Goal: Task Accomplishment & Management: Complete application form

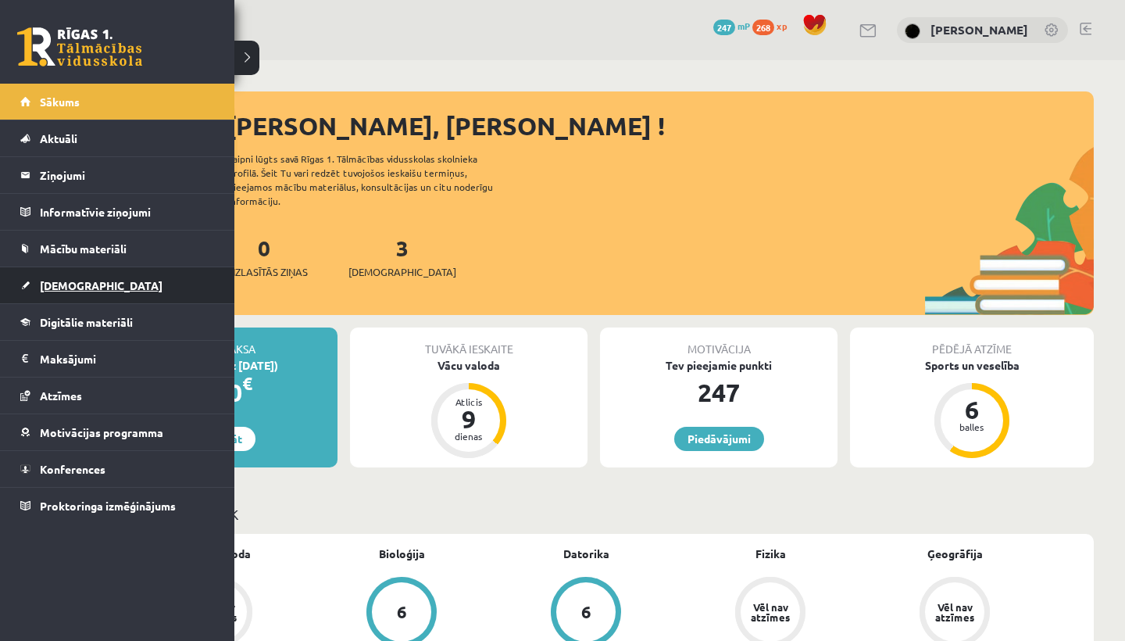
click at [74, 282] on span "[DEMOGRAPHIC_DATA]" at bounding box center [101, 285] width 123 height 14
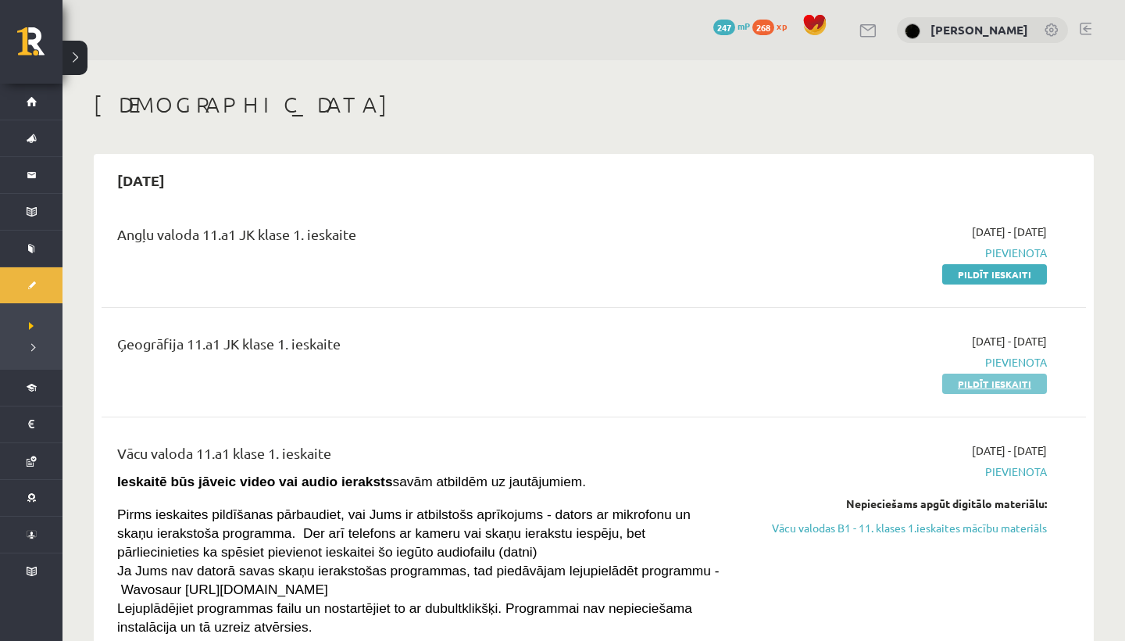
click at [968, 383] on link "Pildīt ieskaiti" at bounding box center [995, 384] width 105 height 20
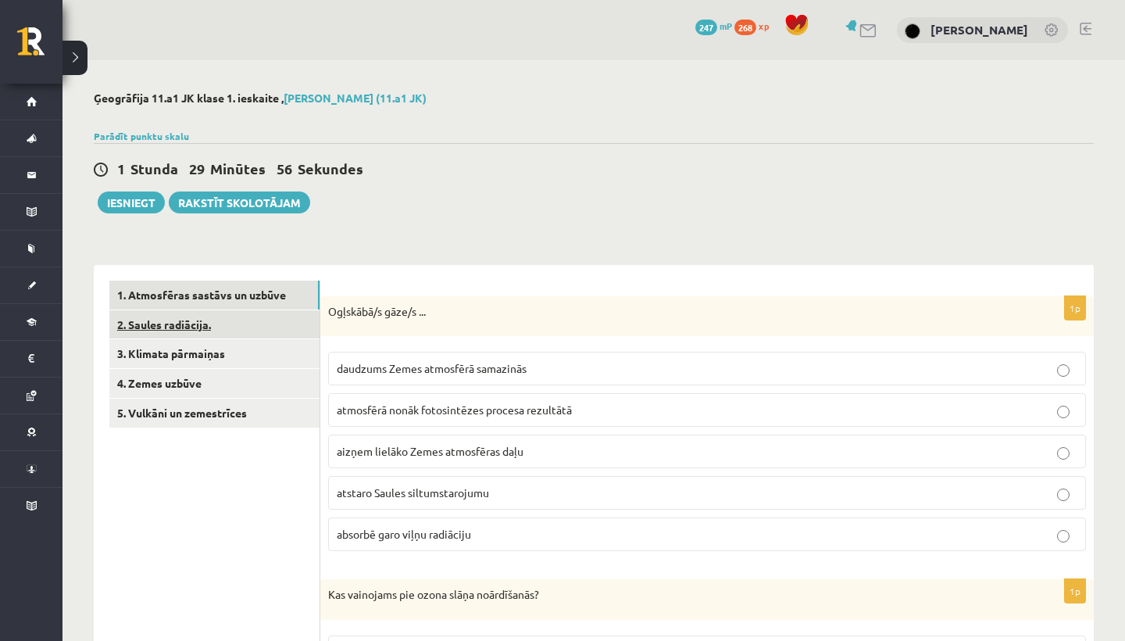
click at [263, 323] on link "2. Saules radiācija." at bounding box center [214, 324] width 210 height 29
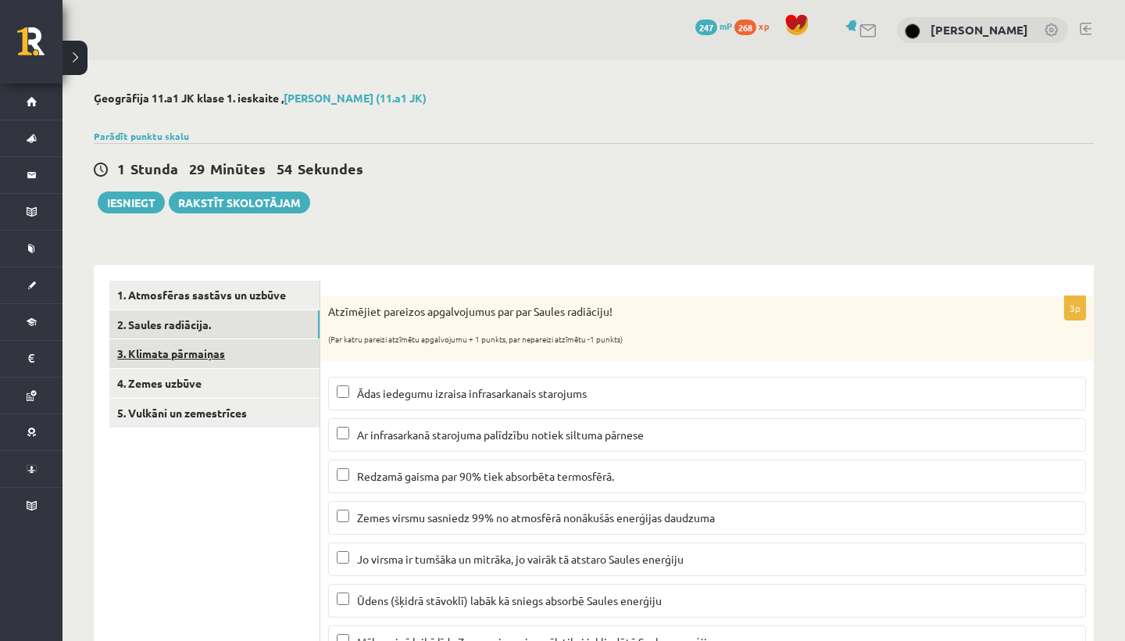
click at [251, 358] on link "3. Klimata pārmaiņas" at bounding box center [214, 353] width 210 height 29
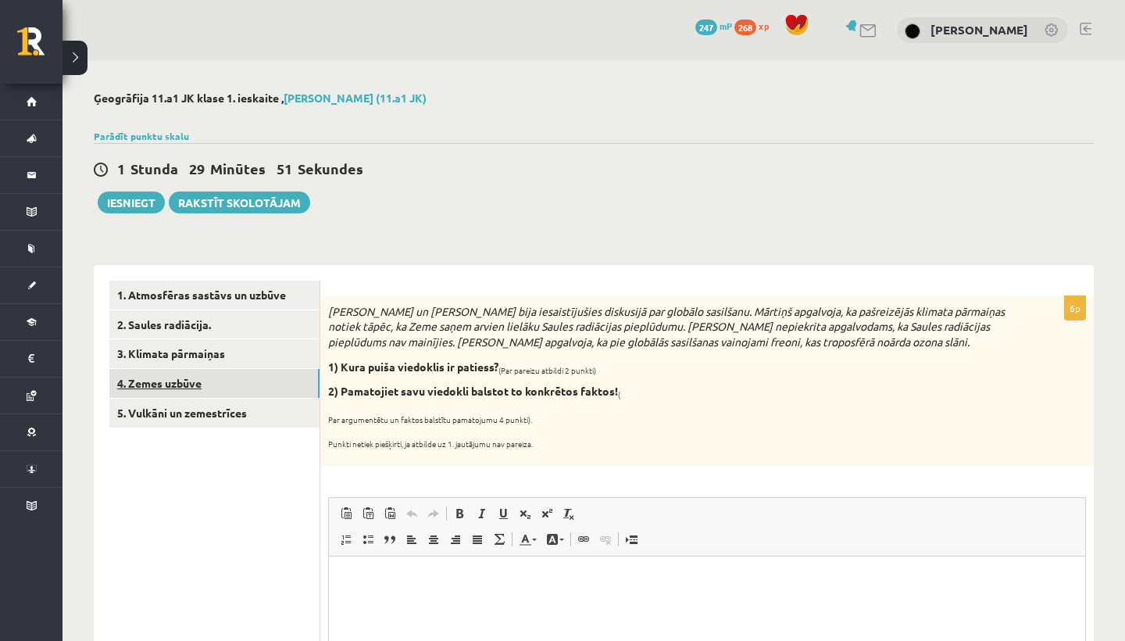
click at [254, 388] on link "4. Zemes uzbūve" at bounding box center [214, 383] width 210 height 29
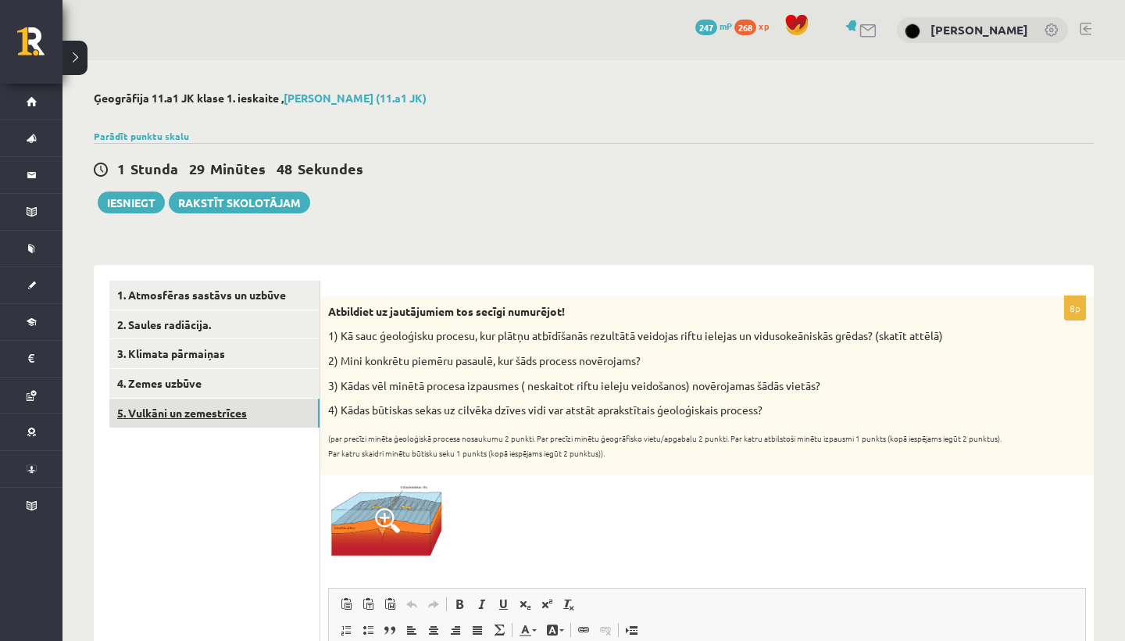
click at [224, 418] on link "5. Vulkāni un zemestrīces" at bounding box center [214, 413] width 210 height 29
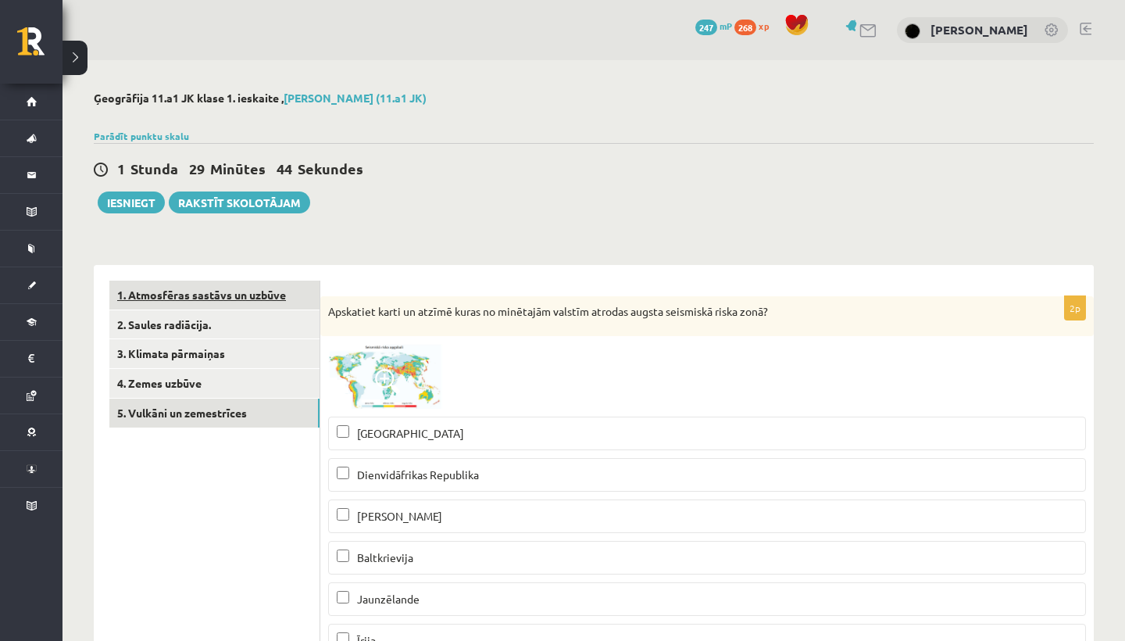
click at [270, 304] on link "1. Atmosfēras sastāvs un uzbūve" at bounding box center [214, 295] width 210 height 29
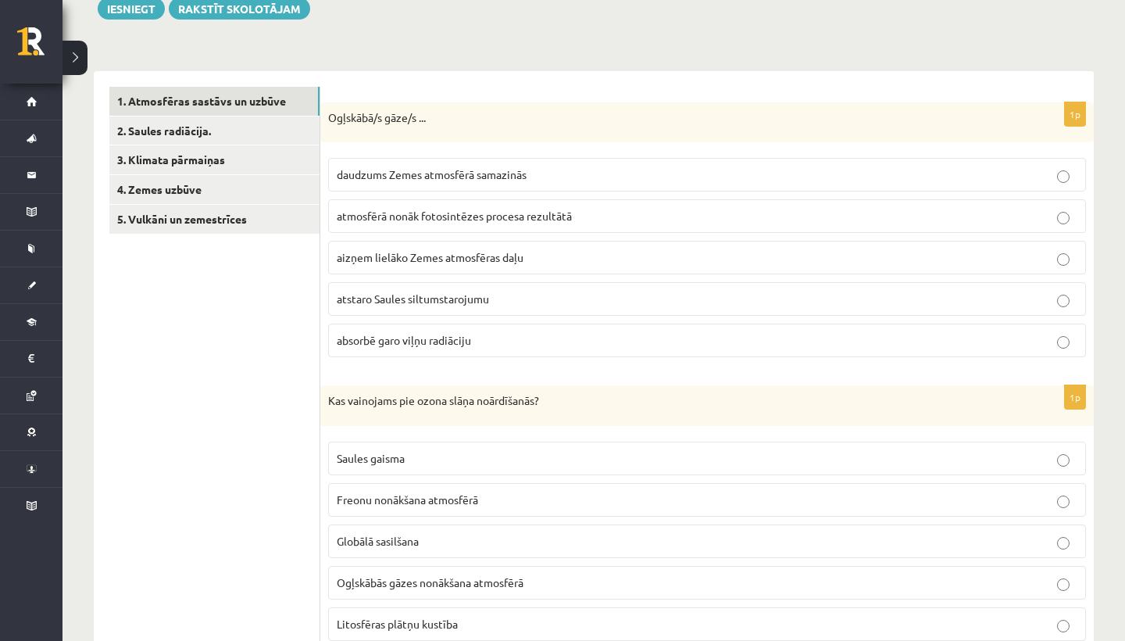
scroll to position [202, 0]
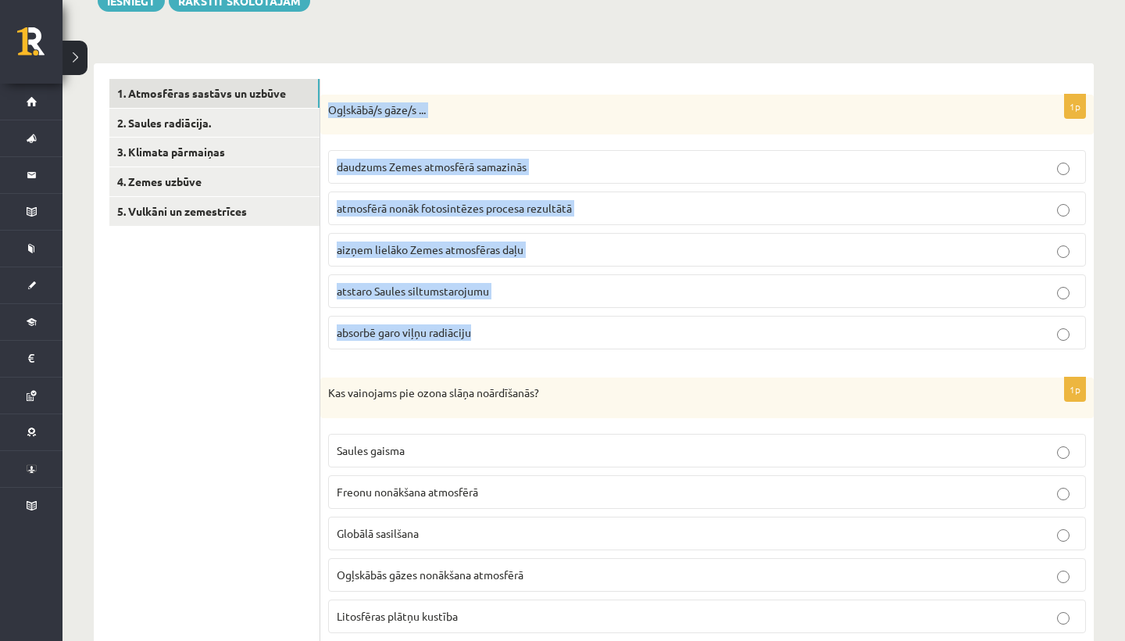
drag, startPoint x: 330, startPoint y: 109, endPoint x: 531, endPoint y: 336, distance: 304.0
click at [531, 336] on div "1p Ogļskābā/s gāze/s ... daudzums Zemes atmosfērā samazinās atmosfērā nonāk fot…" at bounding box center [707, 229] width 774 height 268
copy div "Ogļskābā/s gāze/s ... daudzums Zemes atmosfērā samazinās atmosfērā nonāk fotosi…"
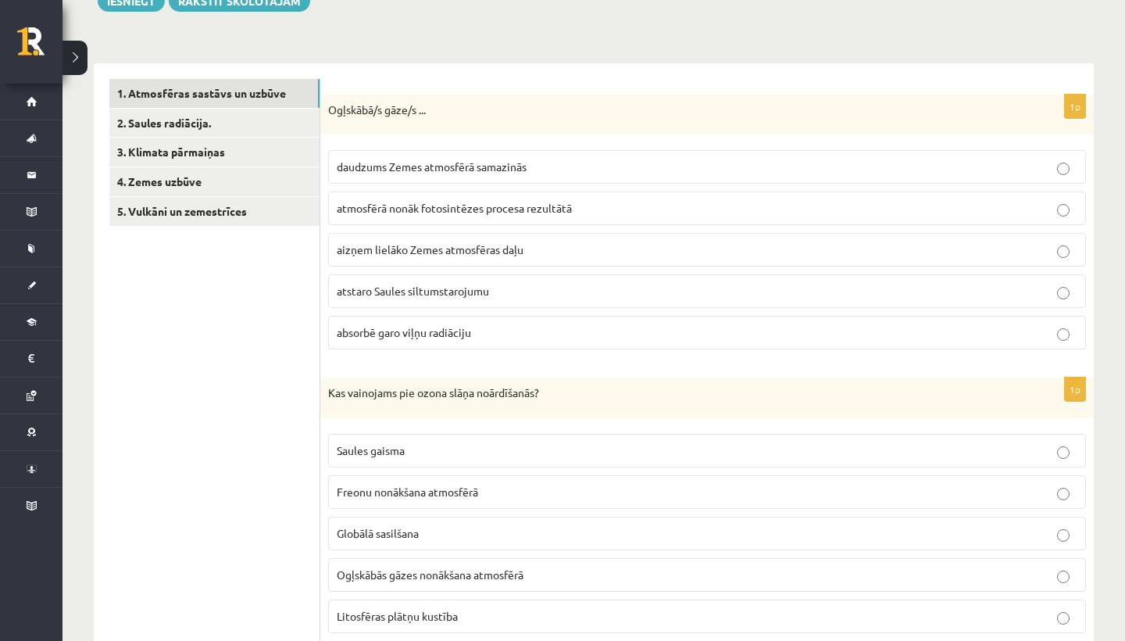
click at [496, 335] on p "absorbē garo viļņu radiāciju" at bounding box center [707, 332] width 741 height 16
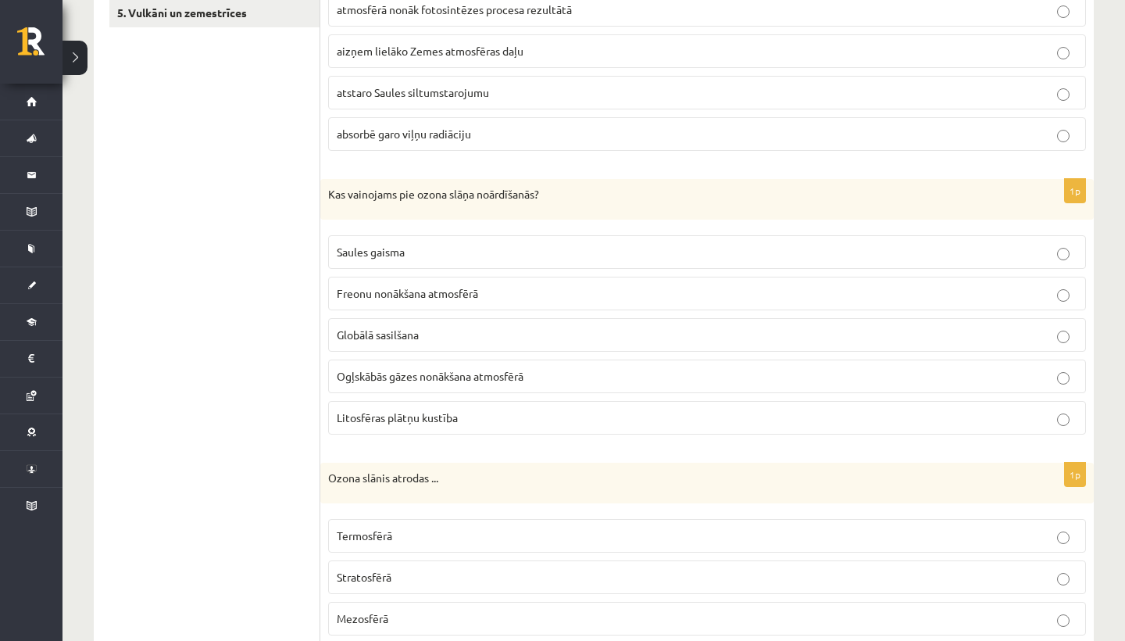
scroll to position [412, 0]
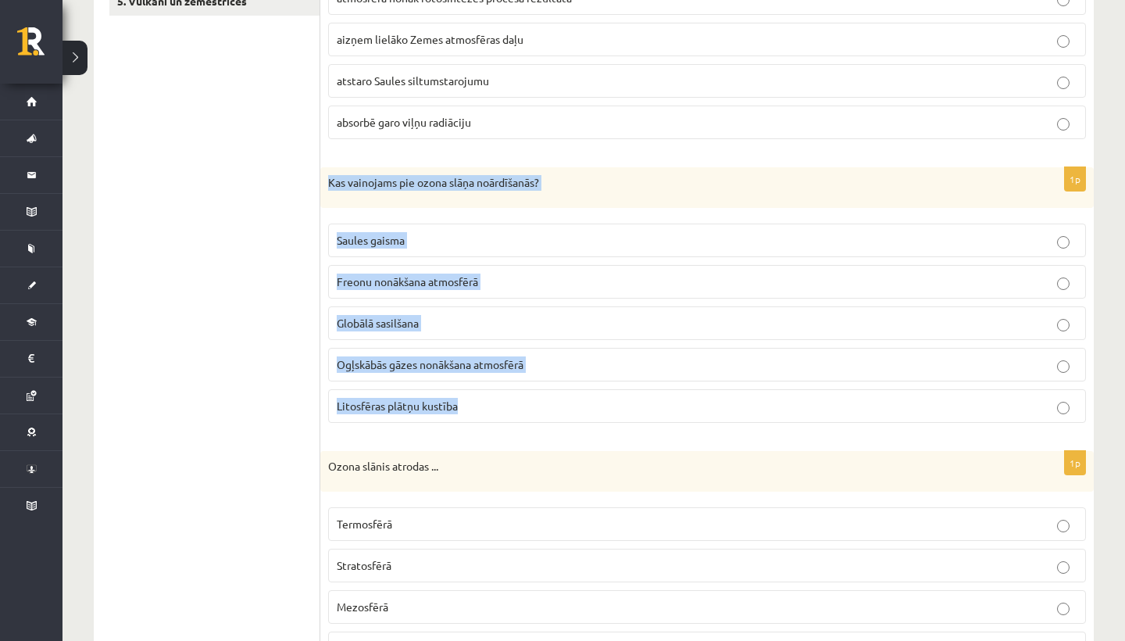
drag, startPoint x: 329, startPoint y: 177, endPoint x: 528, endPoint y: 407, distance: 304.2
click at [528, 407] on div "1p Kas vainojams pie ozona slāņa noārdīšanās? Saules gaisma Freonu nonākšana at…" at bounding box center [707, 301] width 774 height 268
copy div "Kas vainojams pie ozona slāņa noārdīšanās? Saules gaisma Freonu nonākšana atmos…"
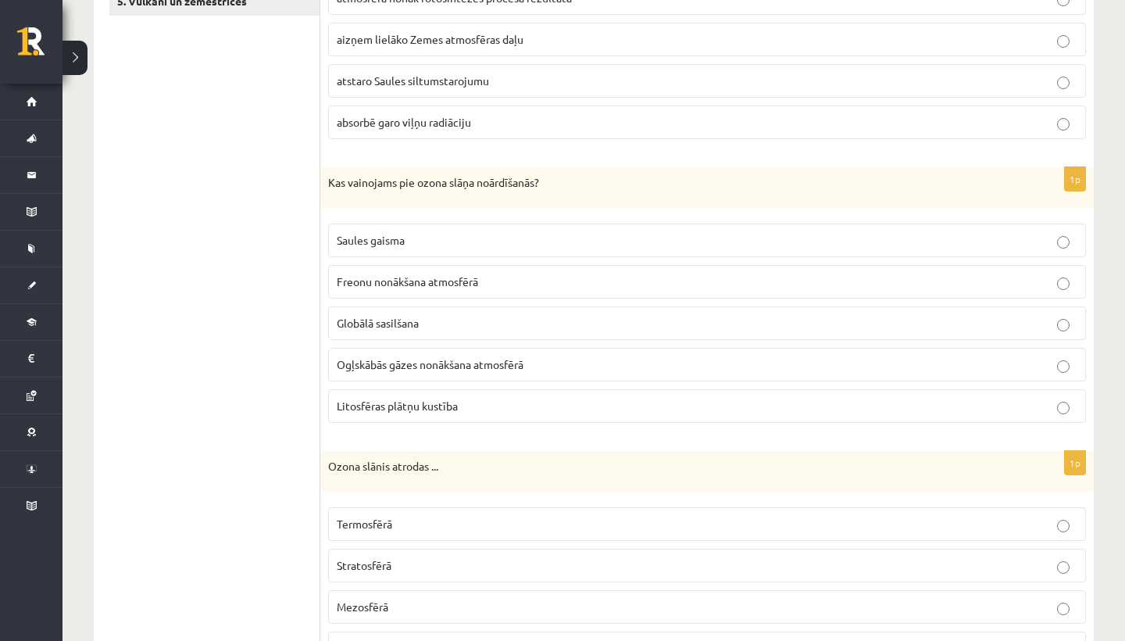
click at [460, 288] on p "Freonu nonākšana atmosfērā" at bounding box center [707, 282] width 741 height 16
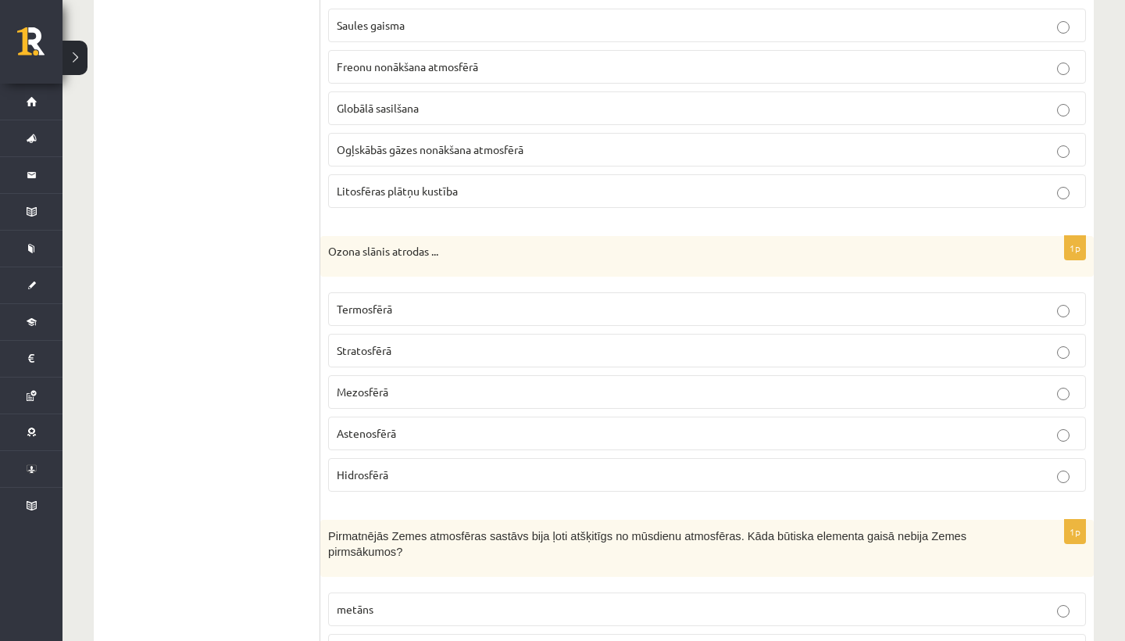
scroll to position [633, 0]
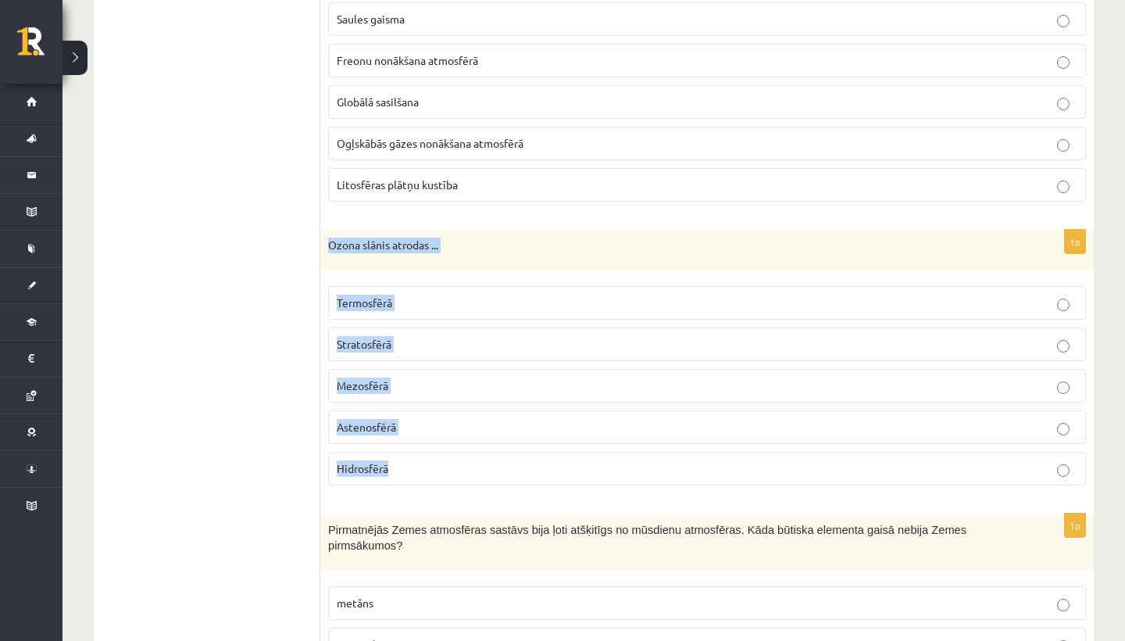
drag, startPoint x: 330, startPoint y: 242, endPoint x: 428, endPoint y: 482, distance: 259.1
click at [428, 483] on div "1p Ozona slānis atrodas ... Termosfērā Stratosfērā Mezosfērā Astenosfērā Hidros…" at bounding box center [707, 364] width 774 height 268
copy div "Ozona slānis atrodas ... Termosfērā Stratosfērā Mezosfērā Astenosfērā Hidrosfērā"
click at [404, 346] on p "Stratosfērā" at bounding box center [707, 344] width 741 height 16
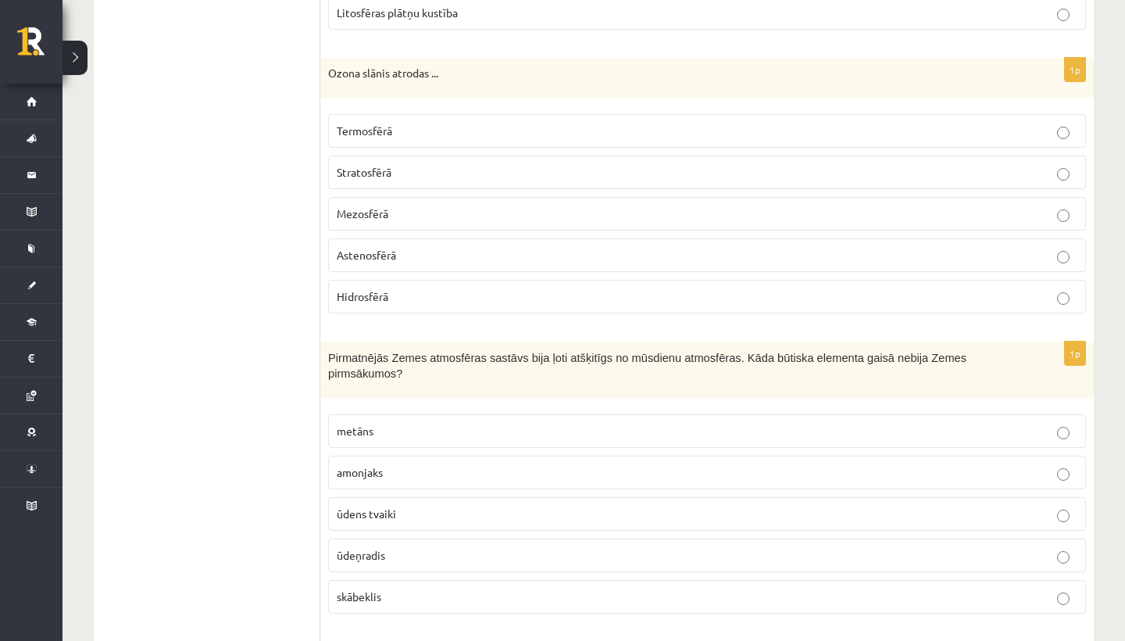
scroll to position [890, 0]
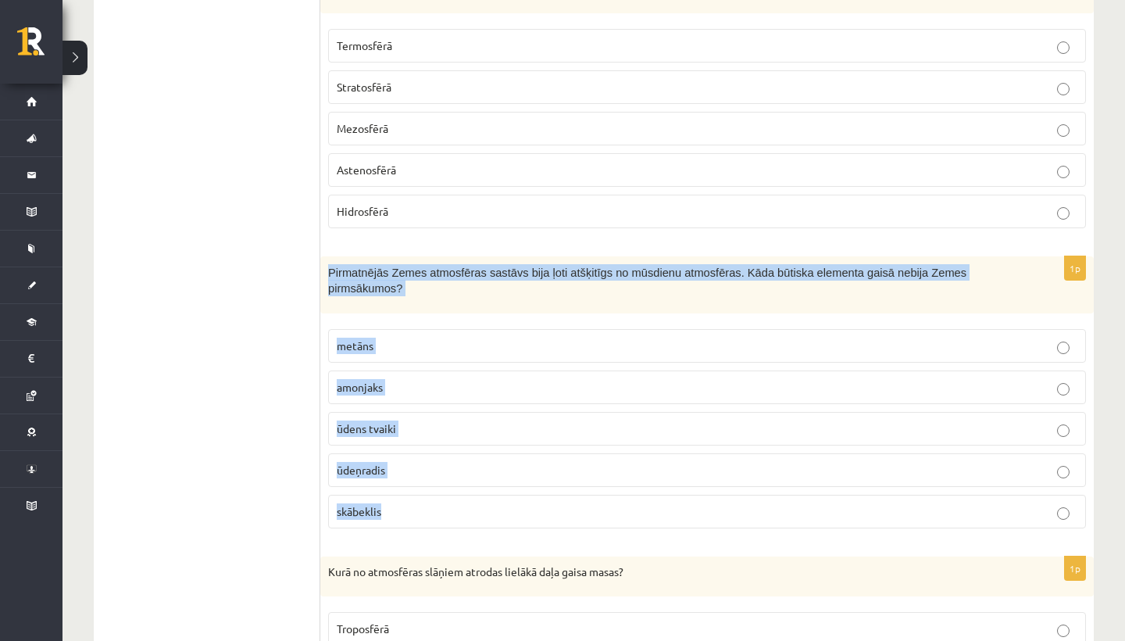
drag, startPoint x: 327, startPoint y: 263, endPoint x: 419, endPoint y: 514, distance: 267.3
click at [419, 514] on div "1p Pirmatnējās Zemes atmosfēras sastāvs bija ļoti atšķitīgs no mūsdienu atmosfē…" at bounding box center [707, 398] width 774 height 284
copy div "Pirmatnējās Zemes atmosfēras sastāvs bija ļoti atšķitīgs no mūsdienu atmosfēras…"
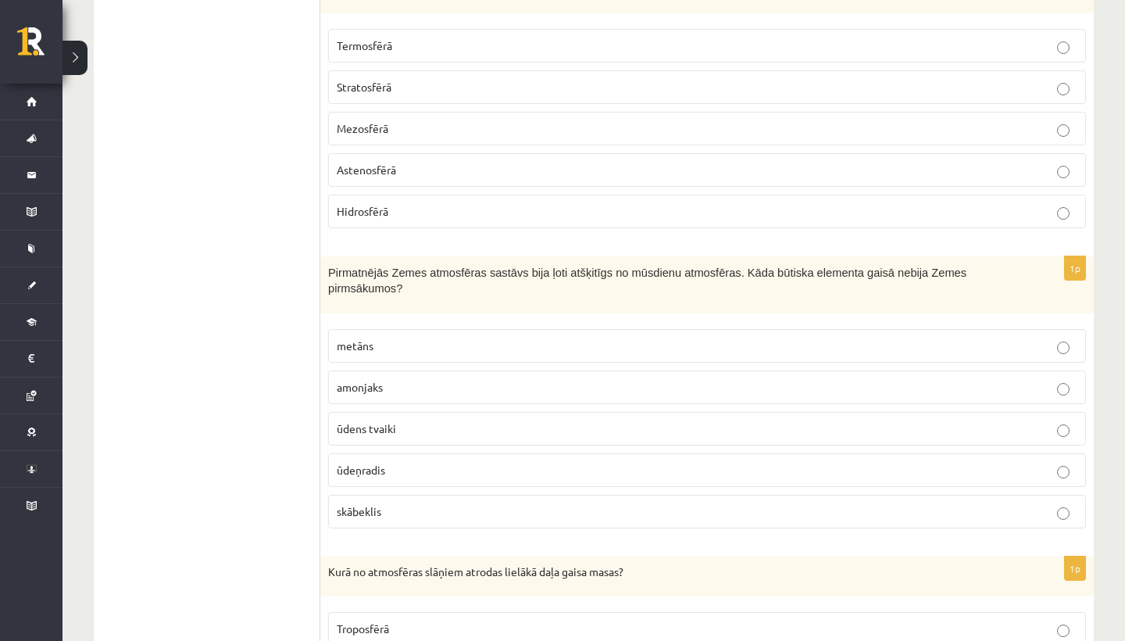
click at [402, 506] on p "skābeklis" at bounding box center [707, 511] width 741 height 16
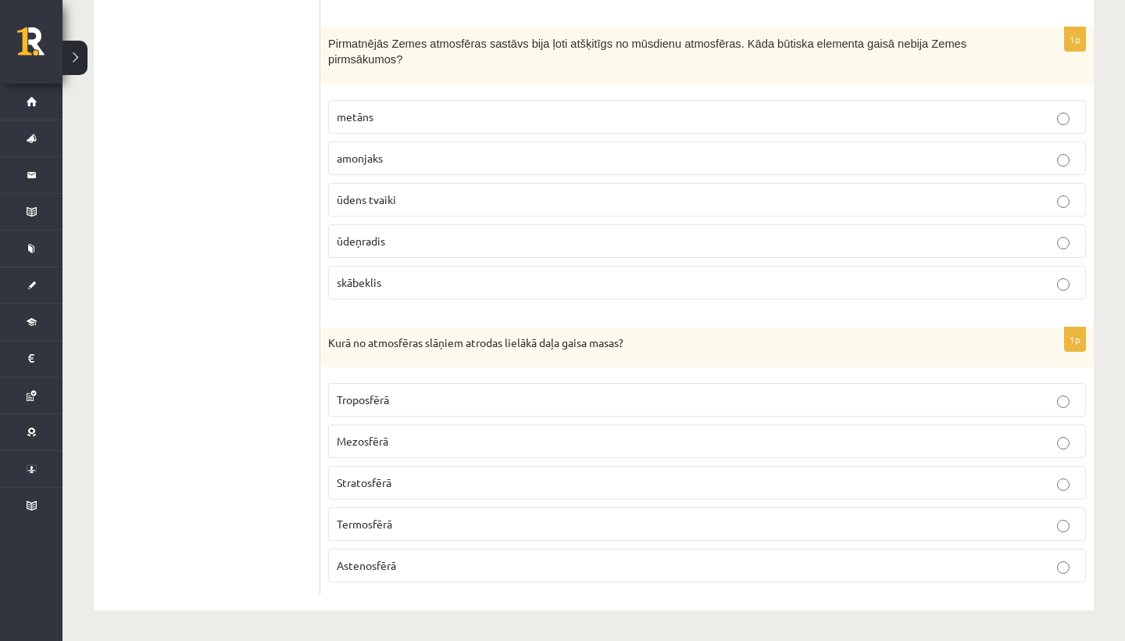
scroll to position [1118, 0]
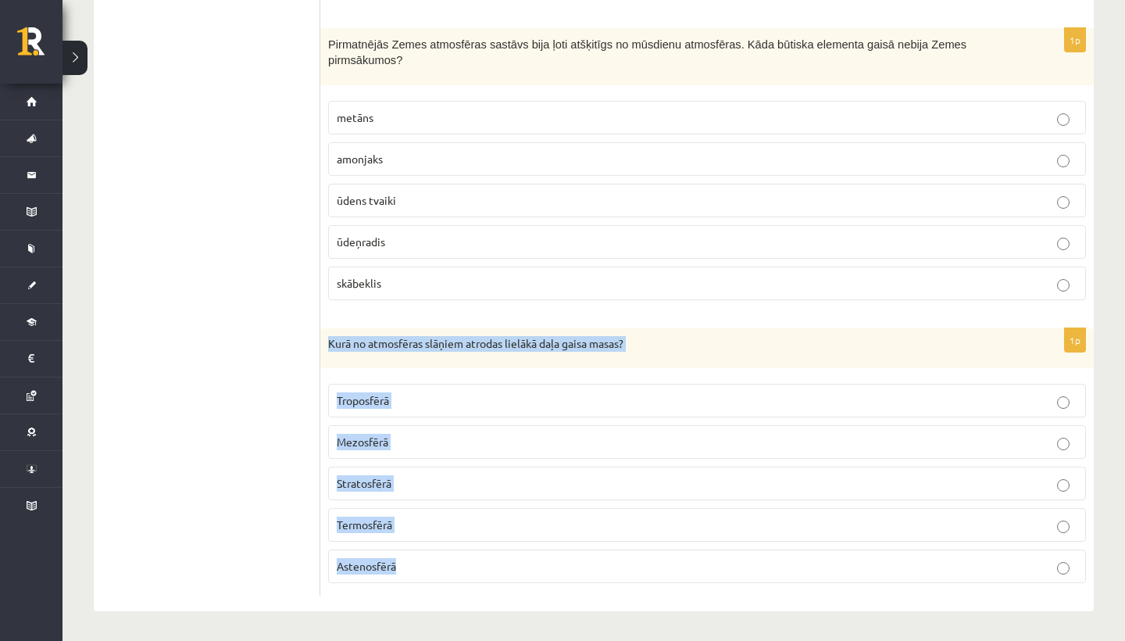
drag, startPoint x: 326, startPoint y: 338, endPoint x: 449, endPoint y: 565, distance: 258.4
click at [449, 565] on div "1p Kurā no atmosfēras slāņiem atrodas lielākā daļa gaisa masas? Troposfērā Mezo…" at bounding box center [707, 462] width 774 height 268
copy div "Kurā no atmosfēras slāņiem atrodas lielākā daļa gaisa masas? Troposfērā Mezosfē…"
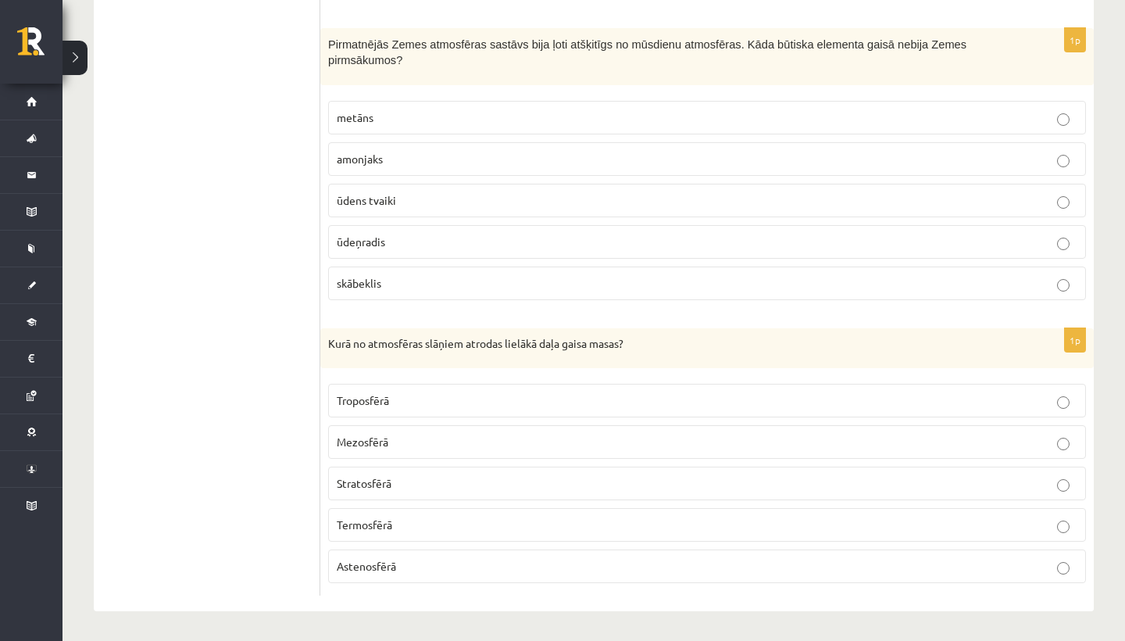
click at [408, 394] on p "Troposfērā" at bounding box center [707, 400] width 741 height 16
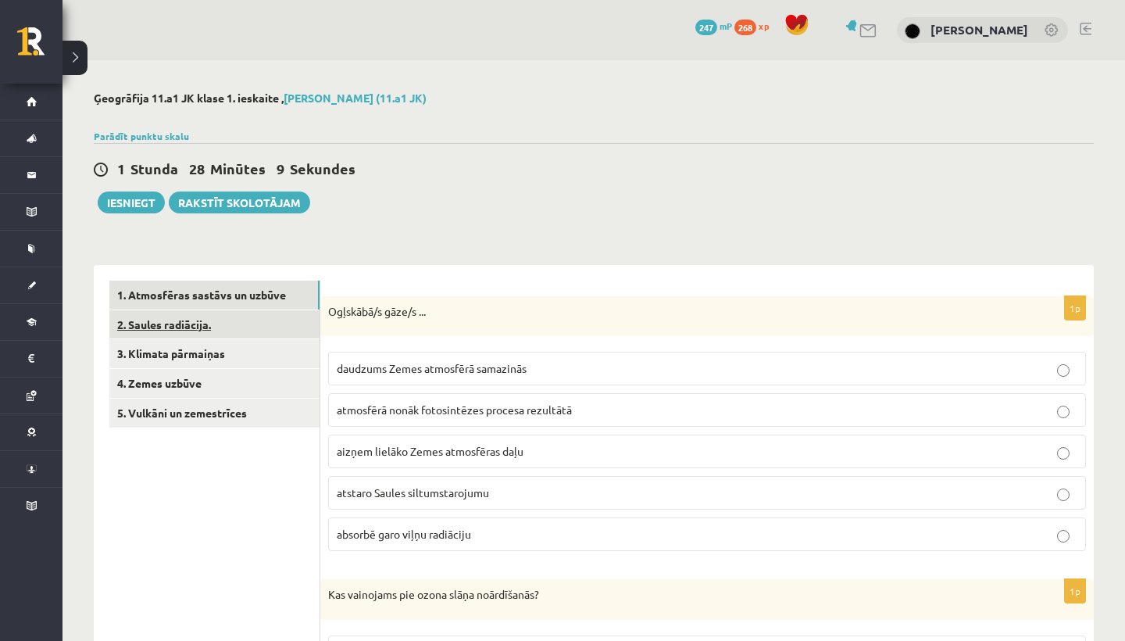
scroll to position [0, 0]
click at [289, 331] on link "2. Saules radiācija." at bounding box center [214, 324] width 210 height 29
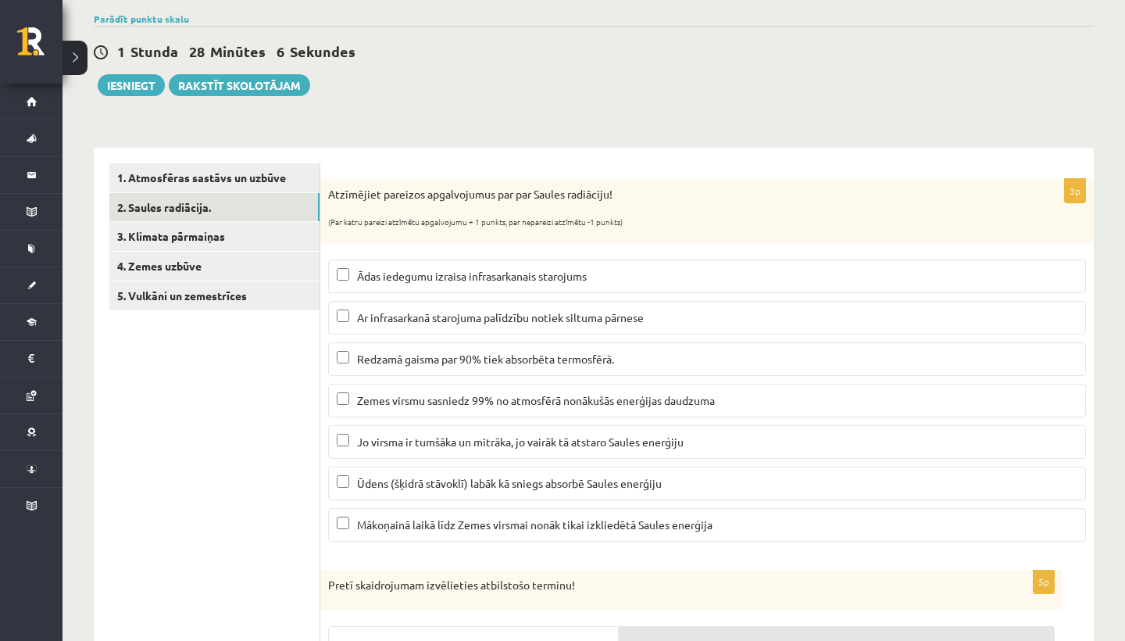
scroll to position [183, 0]
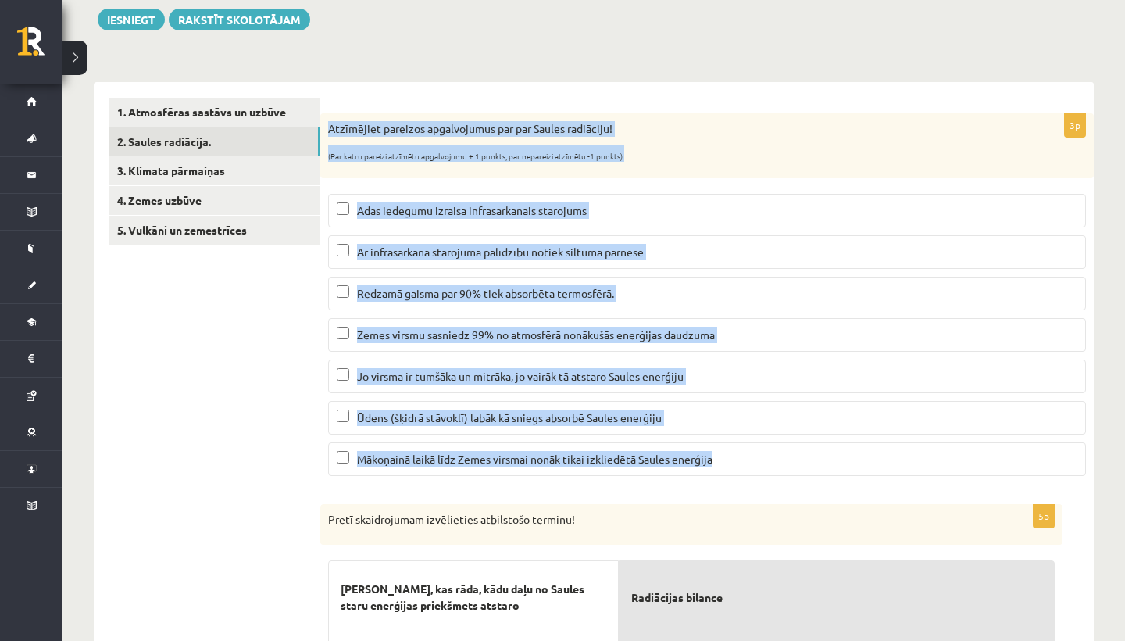
drag, startPoint x: 327, startPoint y: 125, endPoint x: 722, endPoint y: 460, distance: 517.9
click at [722, 460] on div "3p Atzīmējiet pareizos apgalvojumus par par Saules radiāciju! (Par katru pareiz…" at bounding box center [707, 300] width 774 height 375
copy div "Atzīmējiet pareizos apgalvojumus par par Saules radiāciju! (Par katru pareizi a…"
click at [454, 249] on span "Ar infrasarkanā starojuma palīdzību notiek siltuma pārnese" at bounding box center [500, 252] width 287 height 14
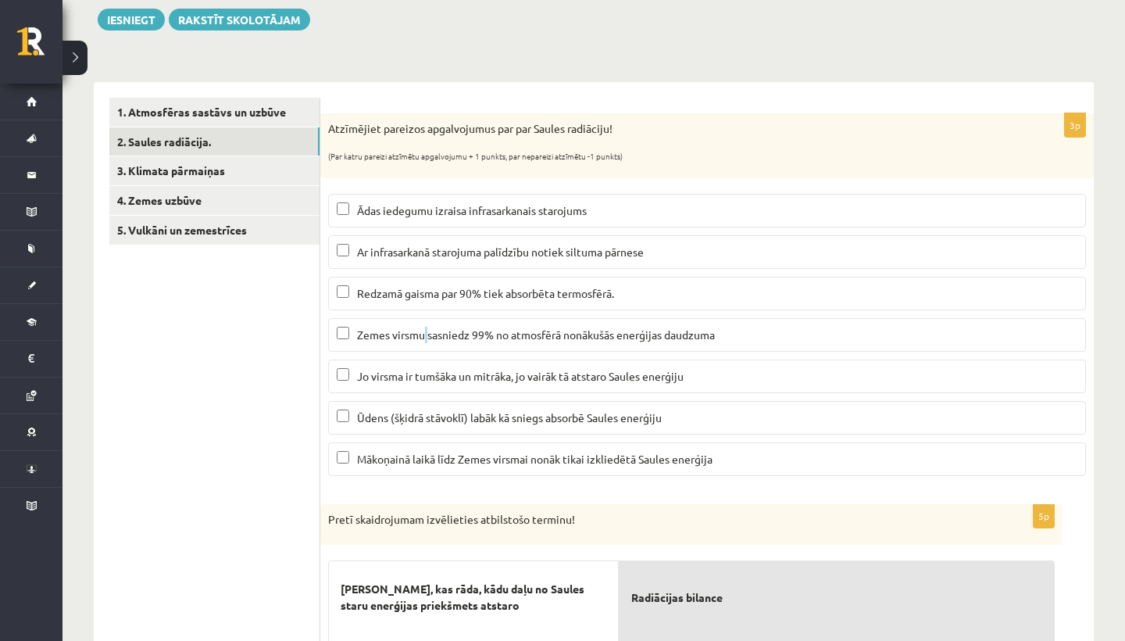
click at [426, 337] on span "Zemes virsmu sasniedz 99% no atmosfērā nonākušās enerģijas daudzuma" at bounding box center [536, 334] width 358 height 14
click at [408, 415] on span "Ūdens (šķidrā stāvoklī) labāk kā sniegs absorbē Saules enerģiju" at bounding box center [509, 417] width 305 height 14
click at [406, 460] on span "Mākoņainā laikā līdz Zemes virsmai nonāk tikai izkliedētā Saules enerģija" at bounding box center [535, 459] width 356 height 14
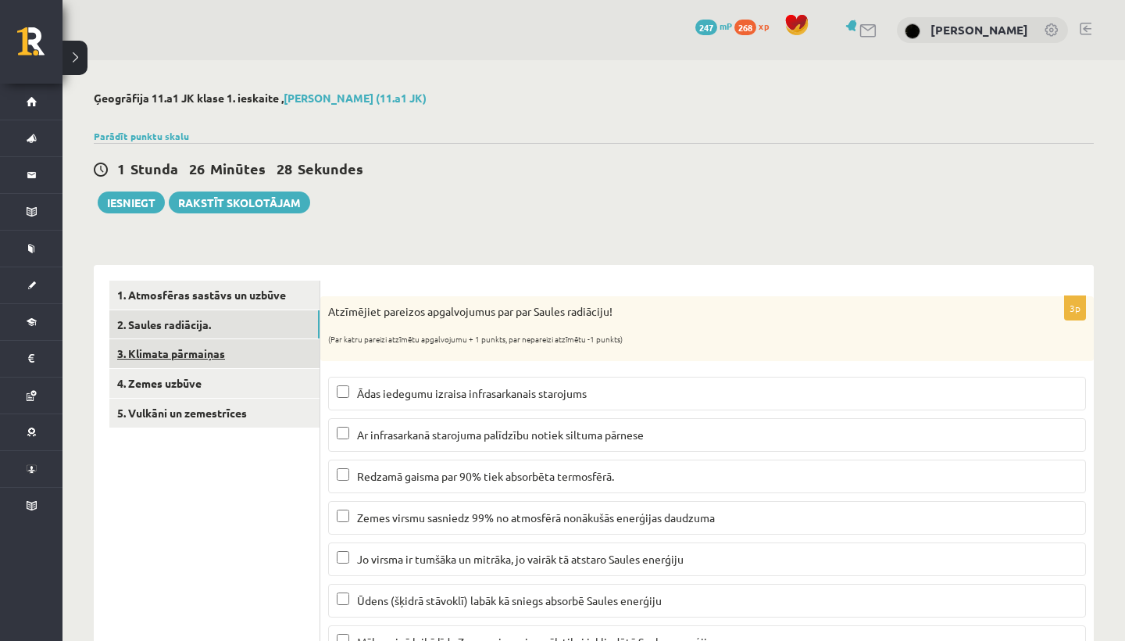
scroll to position [0, 0]
click at [274, 345] on link "3. Klimata pārmaiņas" at bounding box center [214, 353] width 210 height 29
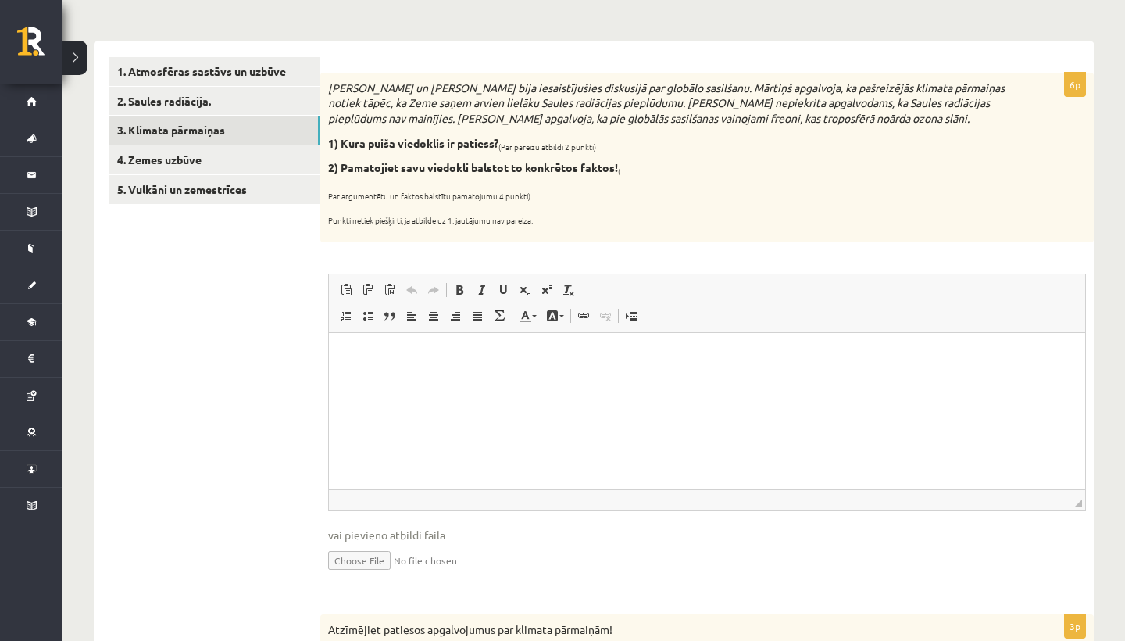
scroll to position [232, 0]
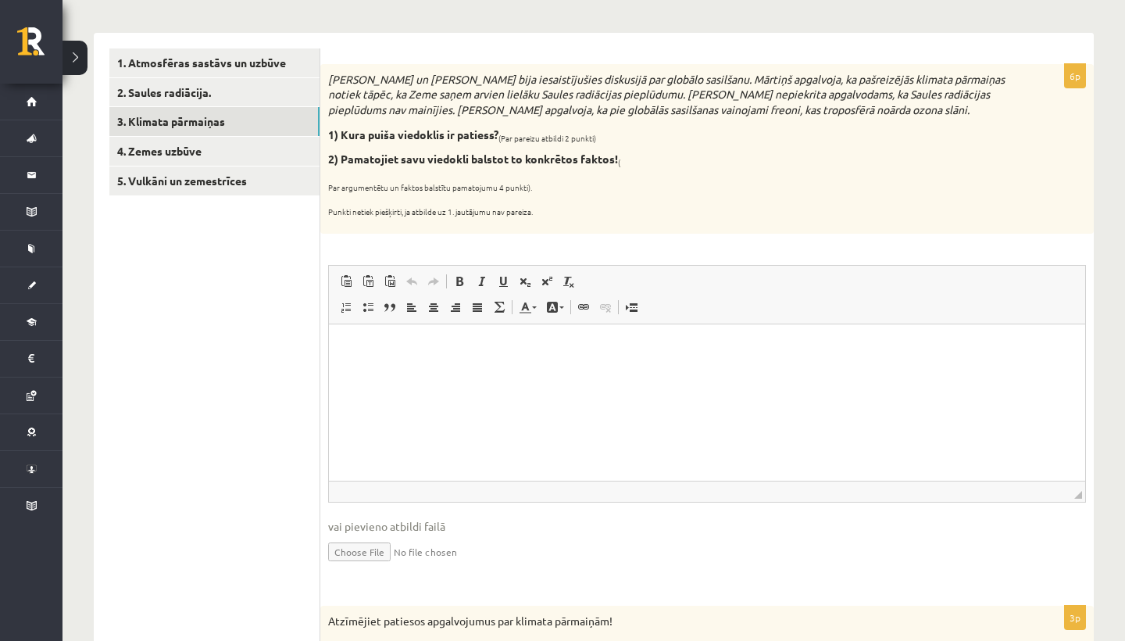
drag, startPoint x: 329, startPoint y: 77, endPoint x: 564, endPoint y: 219, distance: 274.3
click at [564, 220] on div "Mārtiņš un Jānis bija iesaistījušies diskusijā par globālo sasilšanu. Mārtiņš a…" at bounding box center [707, 149] width 774 height 170
copy div "Mārtiņš un Jānis bija iesaistījušies diskusijā par globālo sasilšanu. Mārtiņš a…"
click at [401, 371] on html at bounding box center [707, 348] width 757 height 48
click at [421, 114] on icon "Mārtiņš un Jānis bija iesaistījušies diskusijā par globālo sasilšanu. Mārtiņš a…" at bounding box center [666, 94] width 677 height 45
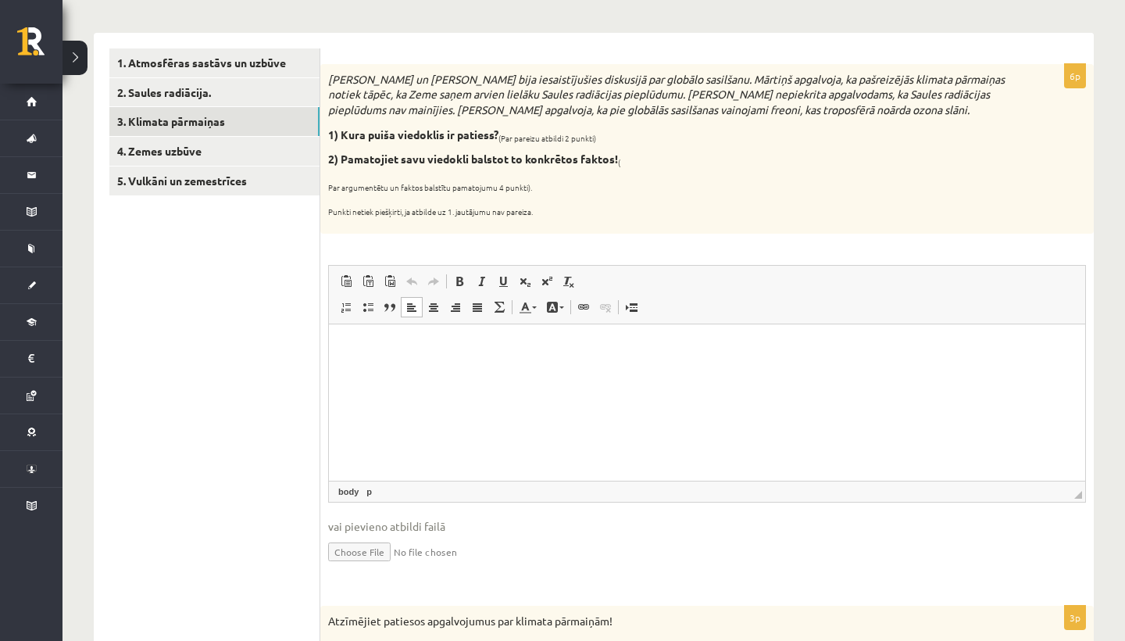
click at [403, 342] on p "Визуальный текстовый редактор, wiswyg-editor-user-answer-47025725671440" at bounding box center [707, 347] width 725 height 16
click at [345, 344] on p "**********" at bounding box center [707, 347] width 725 height 16
click at [556, 343] on p "**********" at bounding box center [707, 347] width 725 height 16
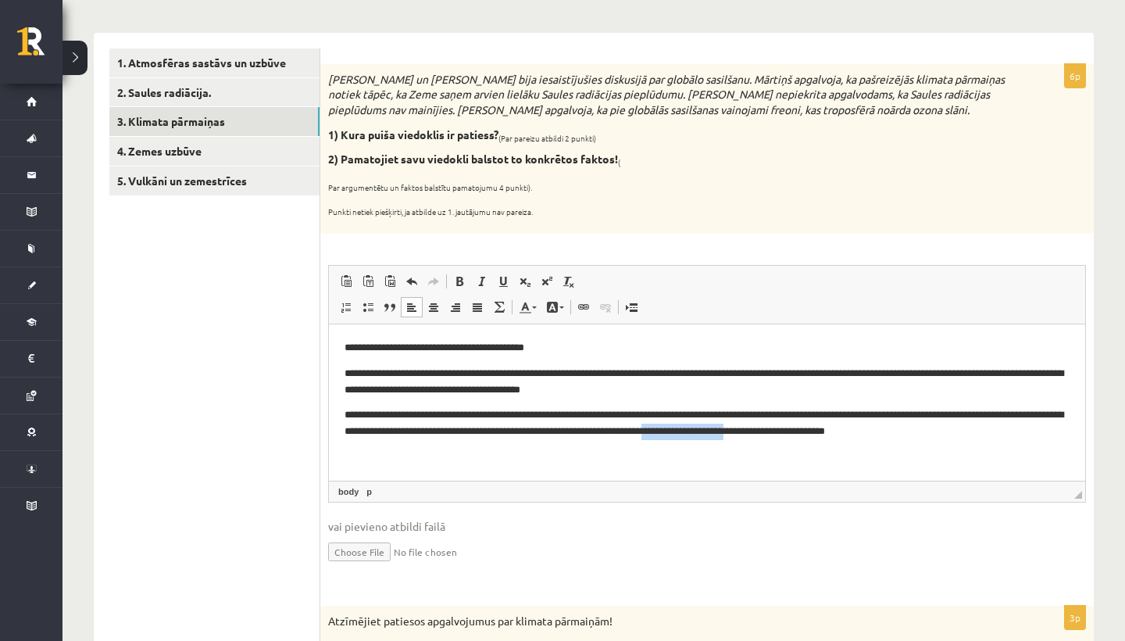
drag, startPoint x: 813, startPoint y: 430, endPoint x: 906, endPoint y: 427, distance: 93.1
click at [906, 427] on p "**********" at bounding box center [707, 421] width 725 height 31
click at [945, 428] on p "**********" at bounding box center [707, 421] width 725 height 31
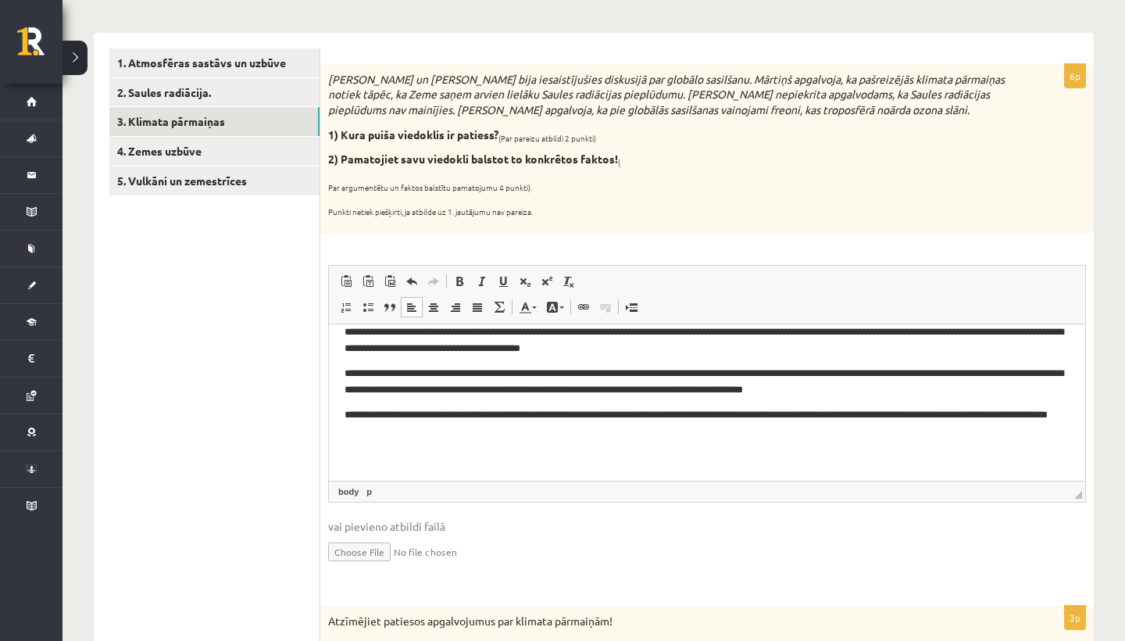
scroll to position [41, 0]
click at [728, 414] on p "**********" at bounding box center [707, 422] width 725 height 31
click at [485, 435] on p "**********" at bounding box center [707, 422] width 725 height 31
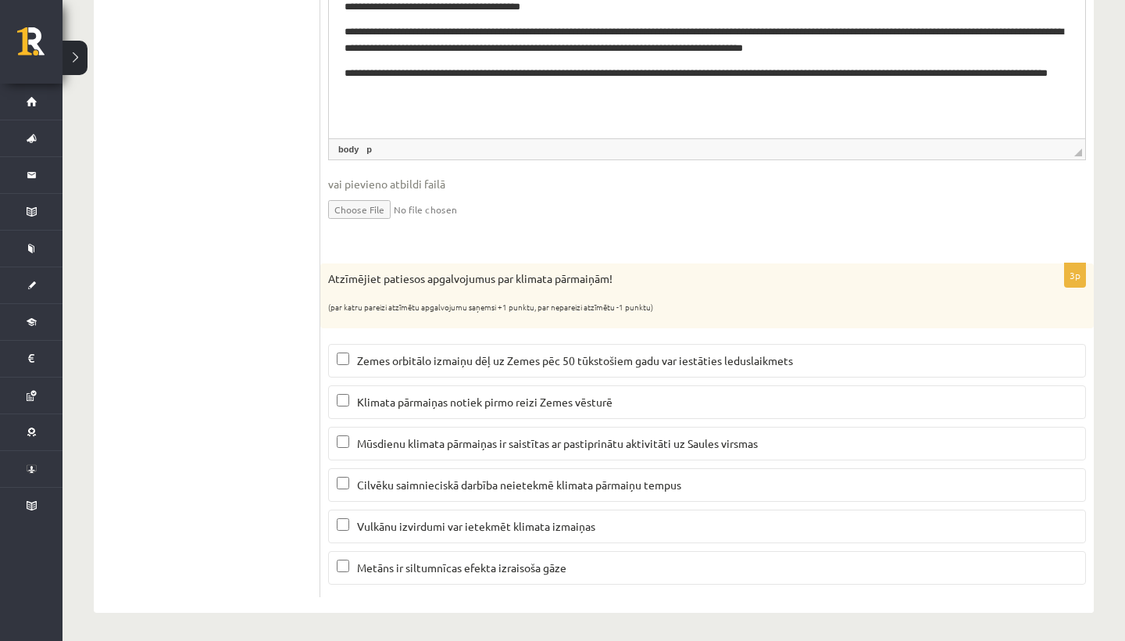
scroll to position [574, 0]
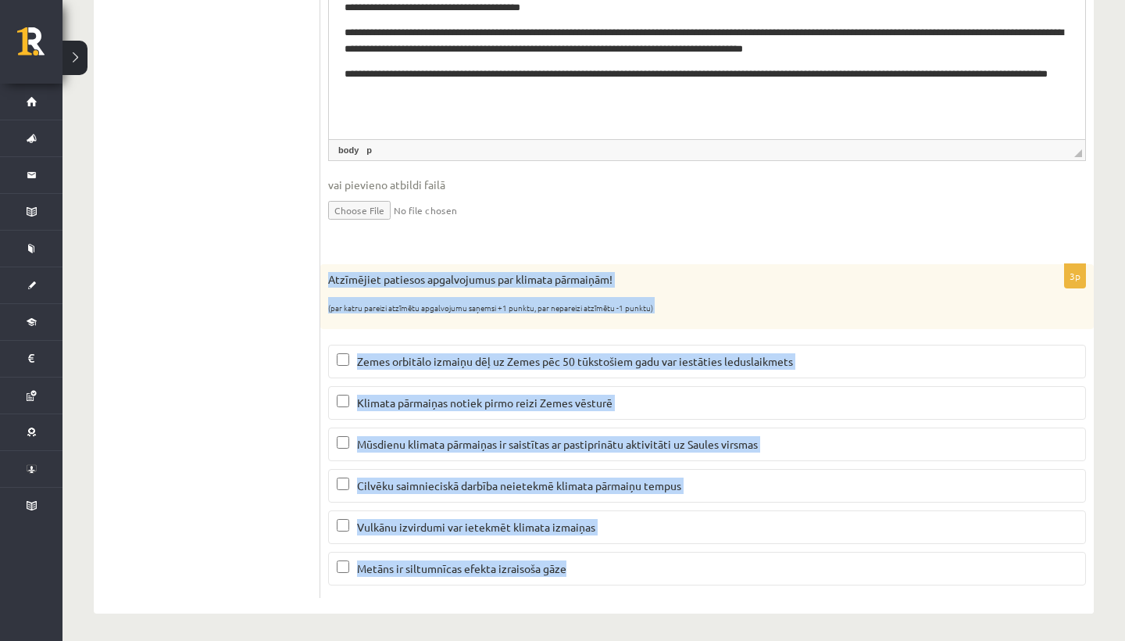
drag, startPoint x: 328, startPoint y: 274, endPoint x: 615, endPoint y: 561, distance: 406.2
click at [615, 561] on div "3p Atzīmējiet patiesos apgalvojumus par klimata pārmaiņām! (par katru pareizi a…" at bounding box center [707, 431] width 774 height 334
copy div "Atzīmējiet patiesos apgalvojumus par klimata pārmaiņām! (par katru pareizi atzī…"
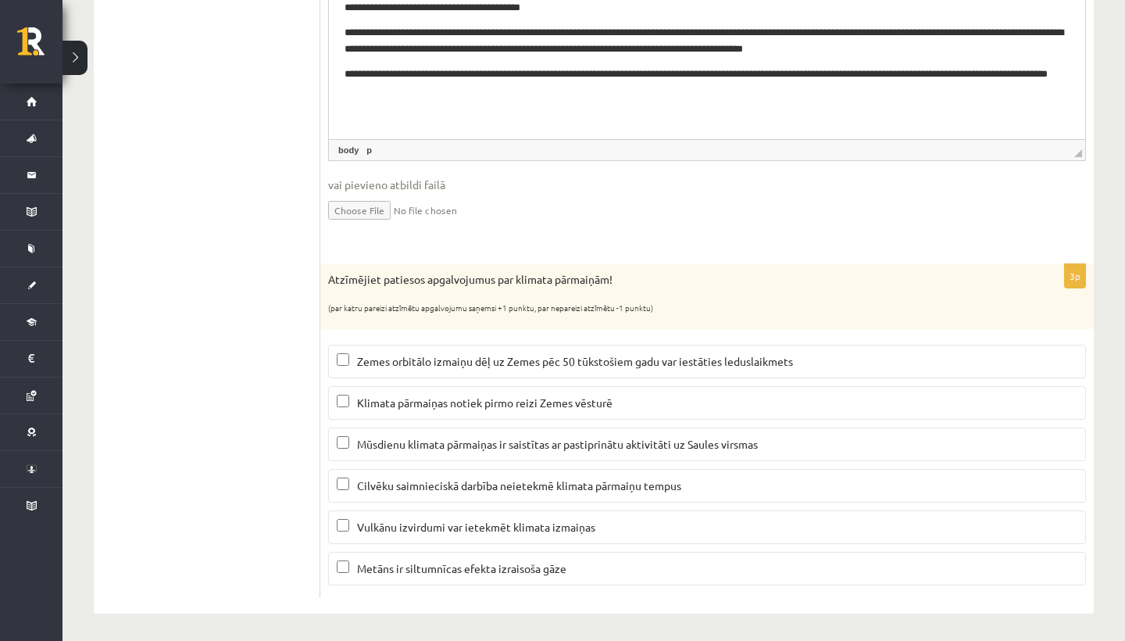
click at [523, 354] on span "Zemes orbitālo izmaiņu dēļ uz Zemes pēc 50 tūkstošiem gadu var iestāties ledusl…" at bounding box center [575, 361] width 436 height 14
click at [450, 524] on span "Vulkānu izvirdumi var ietekmēt klimata izmaiņas" at bounding box center [476, 527] width 238 height 14
click at [435, 564] on span "Metāns ir siltumnīcas efekta izraisoša gāze" at bounding box center [461, 568] width 209 height 14
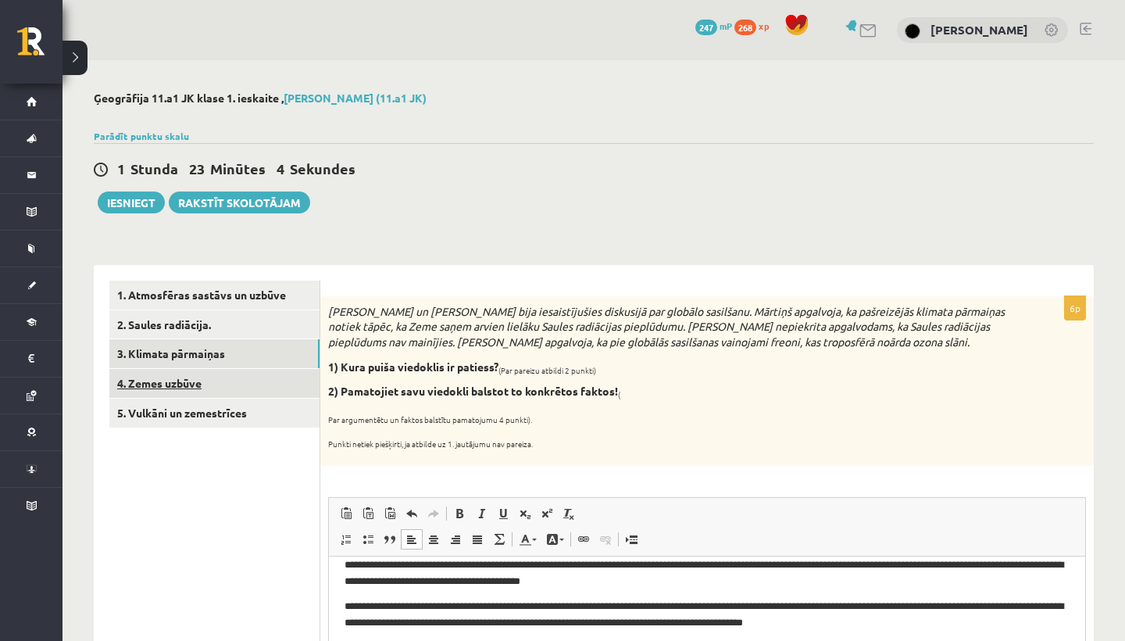
scroll to position [0, 0]
click at [267, 381] on link "4. Zemes uzbūve" at bounding box center [214, 383] width 210 height 29
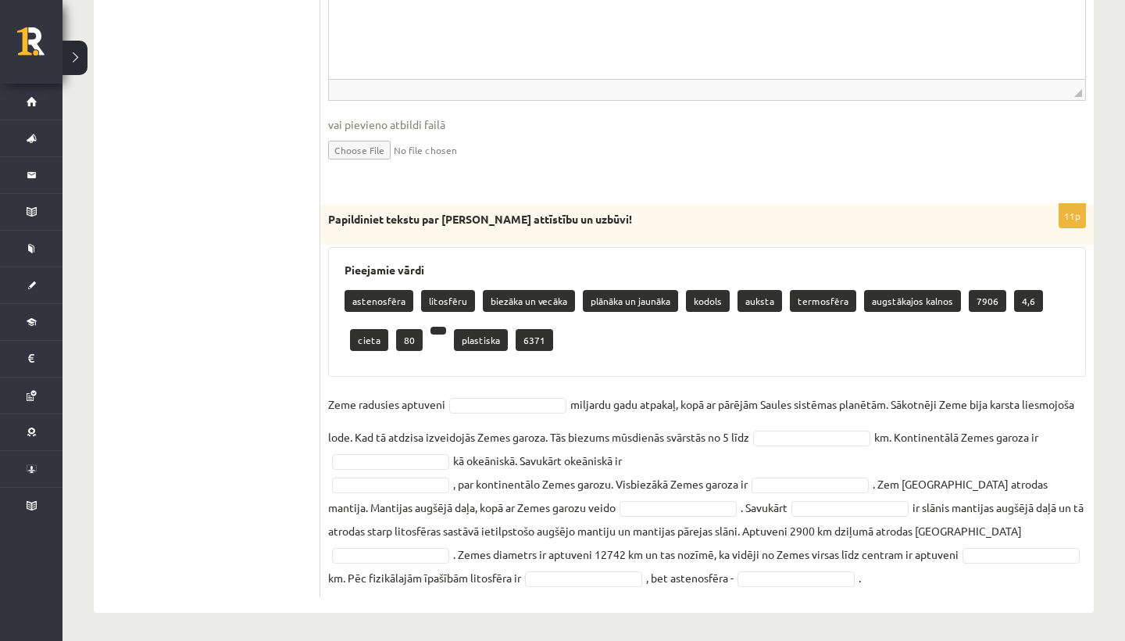
scroll to position [724, 0]
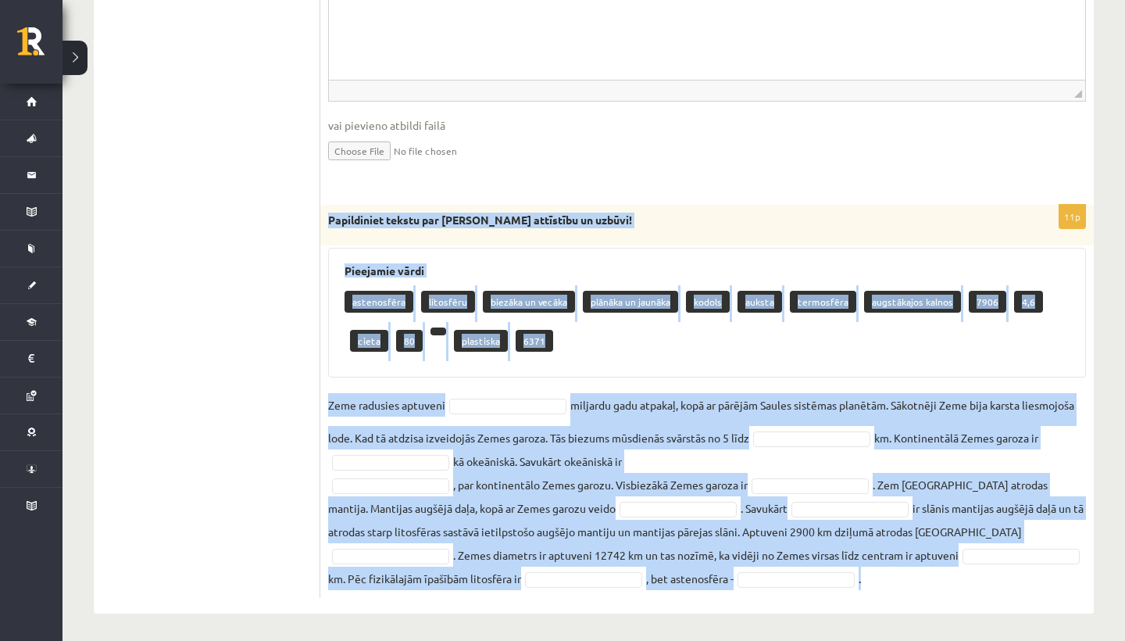
drag, startPoint x: 327, startPoint y: 213, endPoint x: 780, endPoint y: 576, distance: 580.4
click at [780, 576] on div "11p Papildiniet tekstu par Zemes attīstību un uzbūvi! Pieejamie vārdi astenosfē…" at bounding box center [707, 401] width 774 height 392
copy div "Papildiniet tekstu par Zemes attīstību un uzbūvi! Pieejamie vārdi astenosfēra l…"
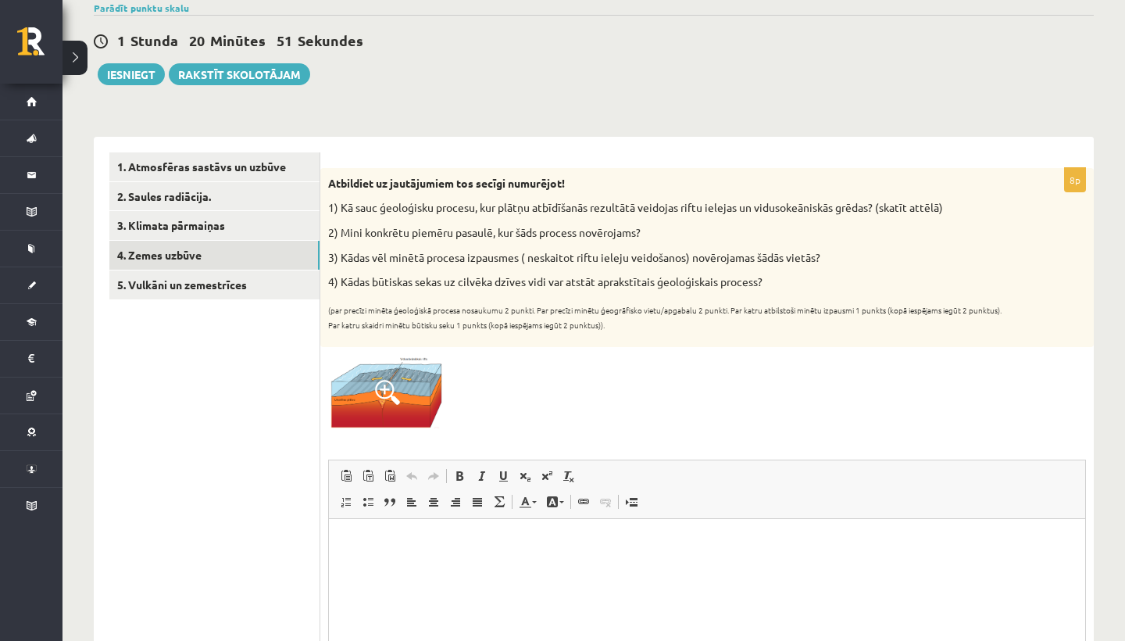
scroll to position [228, 0]
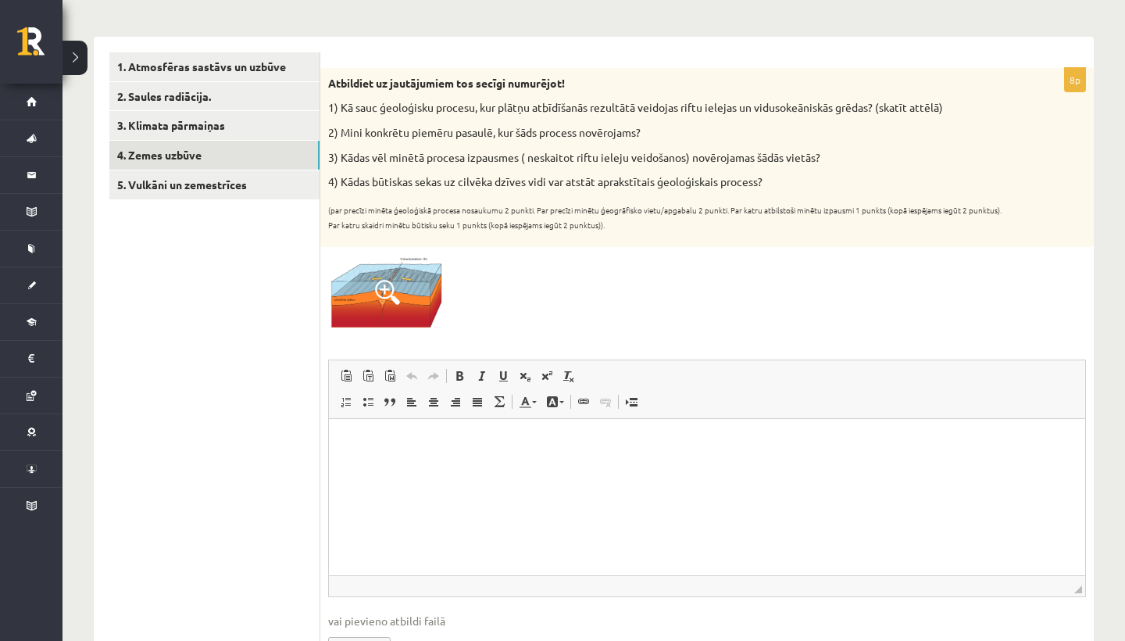
click at [404, 275] on img at bounding box center [386, 291] width 117 height 73
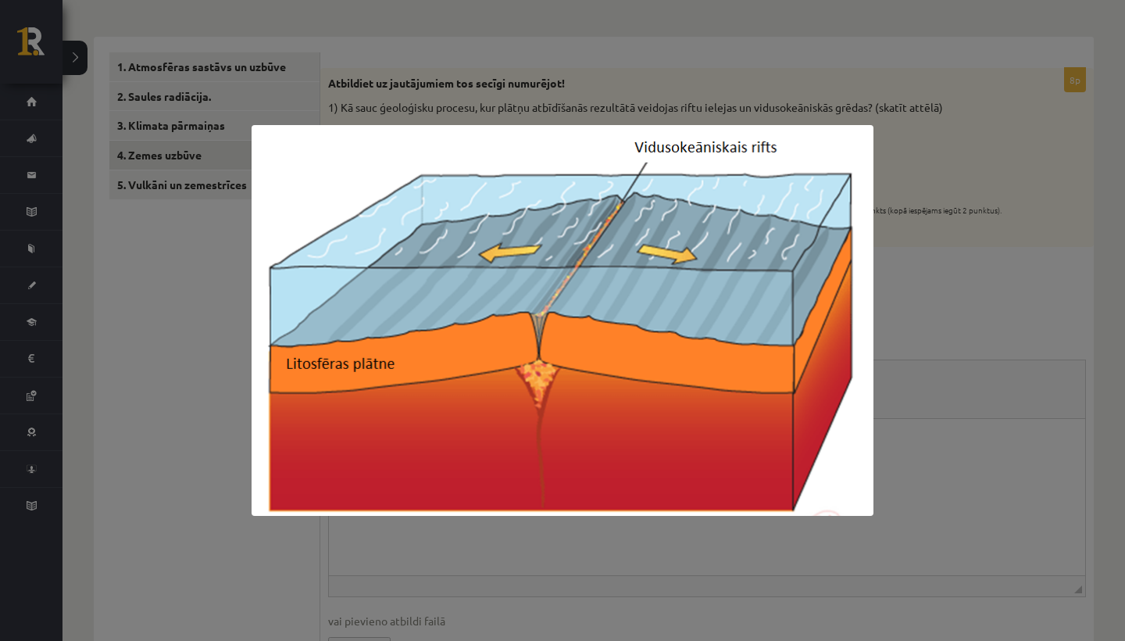
click at [939, 181] on div at bounding box center [562, 320] width 1125 height 641
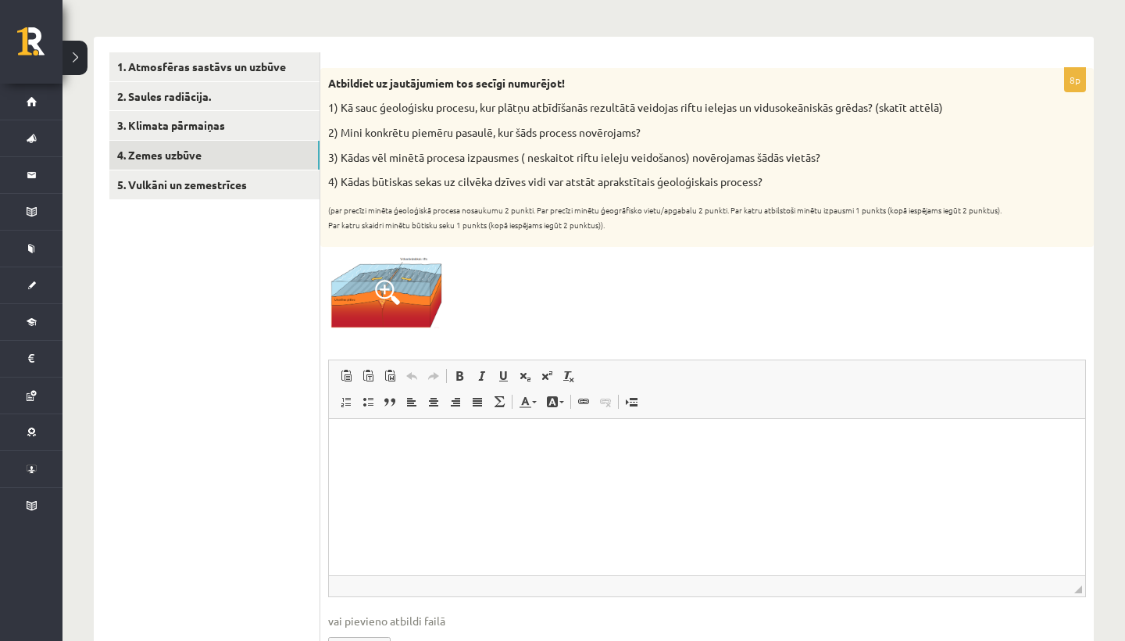
drag, startPoint x: 324, startPoint y: 73, endPoint x: 785, endPoint y: 183, distance: 474.7
click at [785, 183] on div "Atbildiet uz jautājumiem tos secīgi numurējot! 1) Kā sauc ģeoloģisku procesu, k…" at bounding box center [707, 157] width 774 height 179
copy div "Atbildiet uz jautājumiem tos secīgi numurējot! 1) Kā sauc ģeoloģisku procesu, k…"
click at [399, 456] on html at bounding box center [707, 443] width 757 height 48
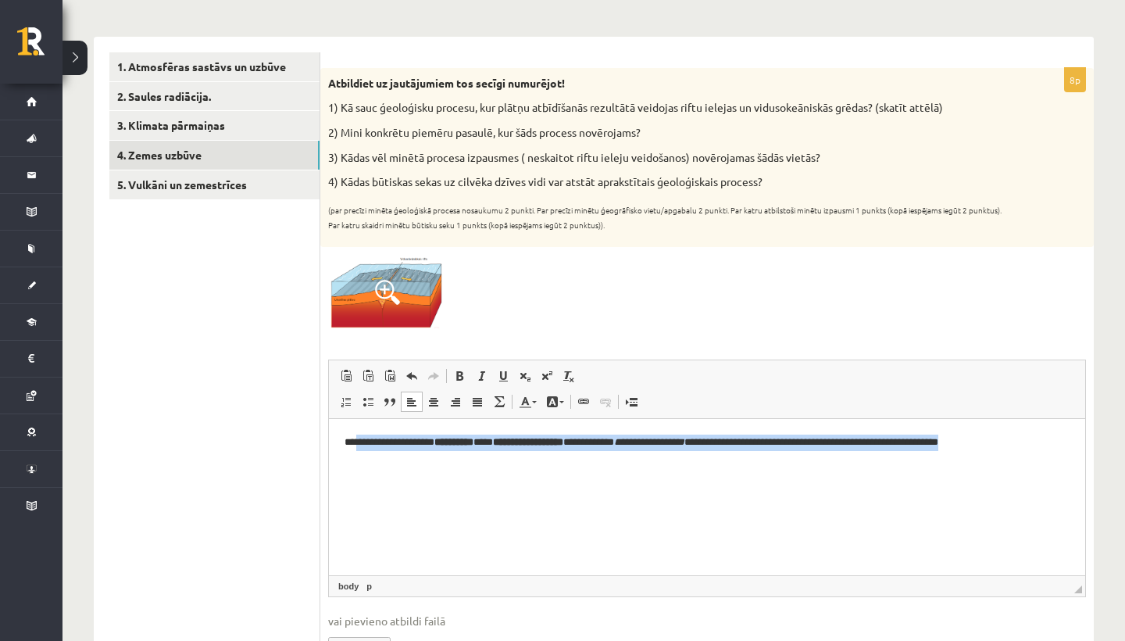
drag, startPoint x: 356, startPoint y: 439, endPoint x: 1042, endPoint y: 440, distance: 686.2
click at [1042, 440] on p "**********" at bounding box center [707, 443] width 725 height 16
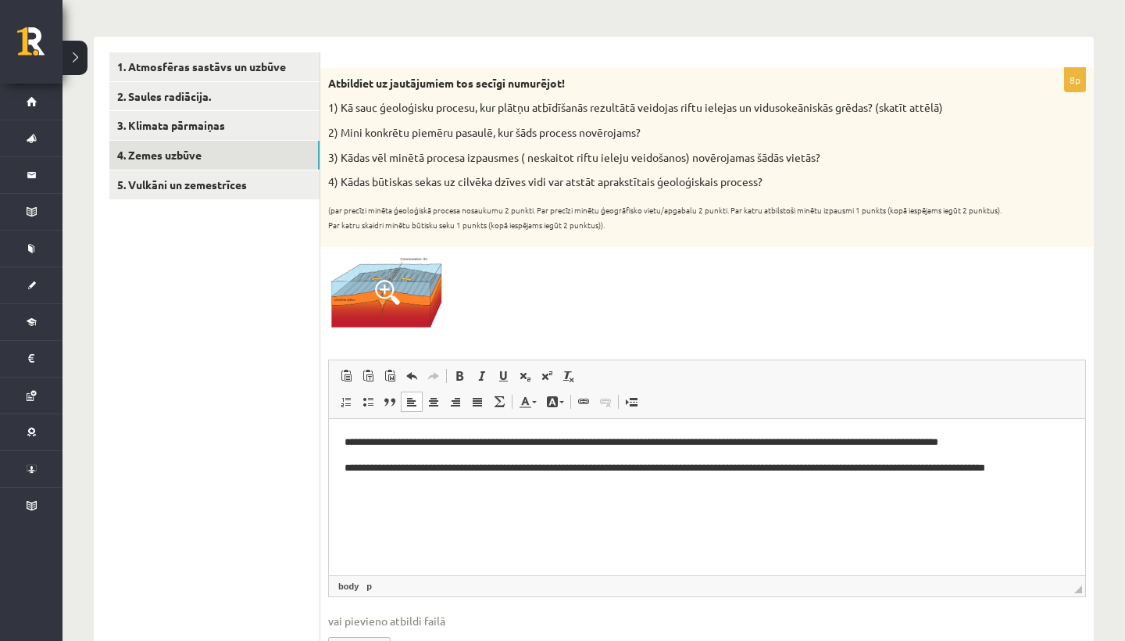
click at [355, 463] on p "**********" at bounding box center [707, 475] width 725 height 31
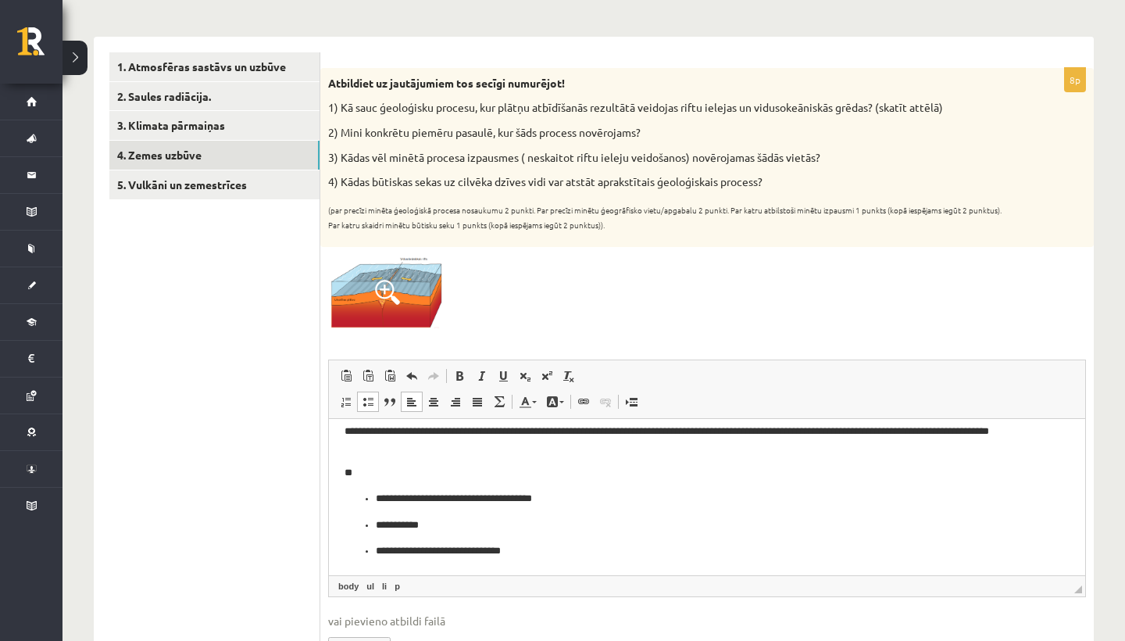
scroll to position [37, 0]
click at [375, 497] on ul "**********" at bounding box center [707, 525] width 725 height 69
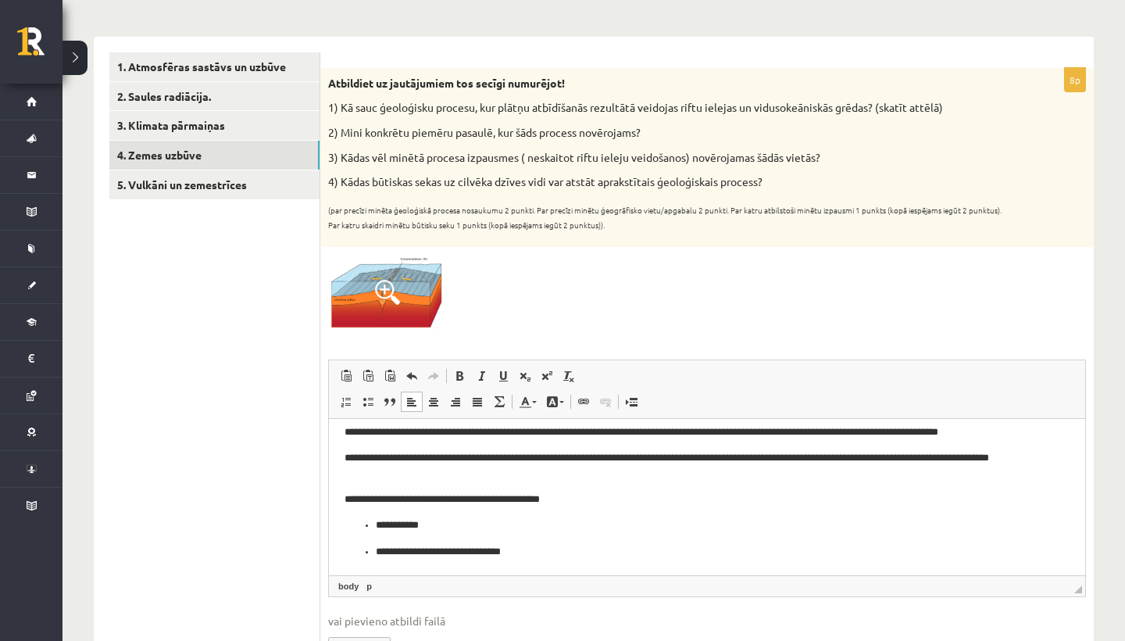
scroll to position [11, 0]
click at [374, 521] on ul "**********" at bounding box center [707, 538] width 725 height 42
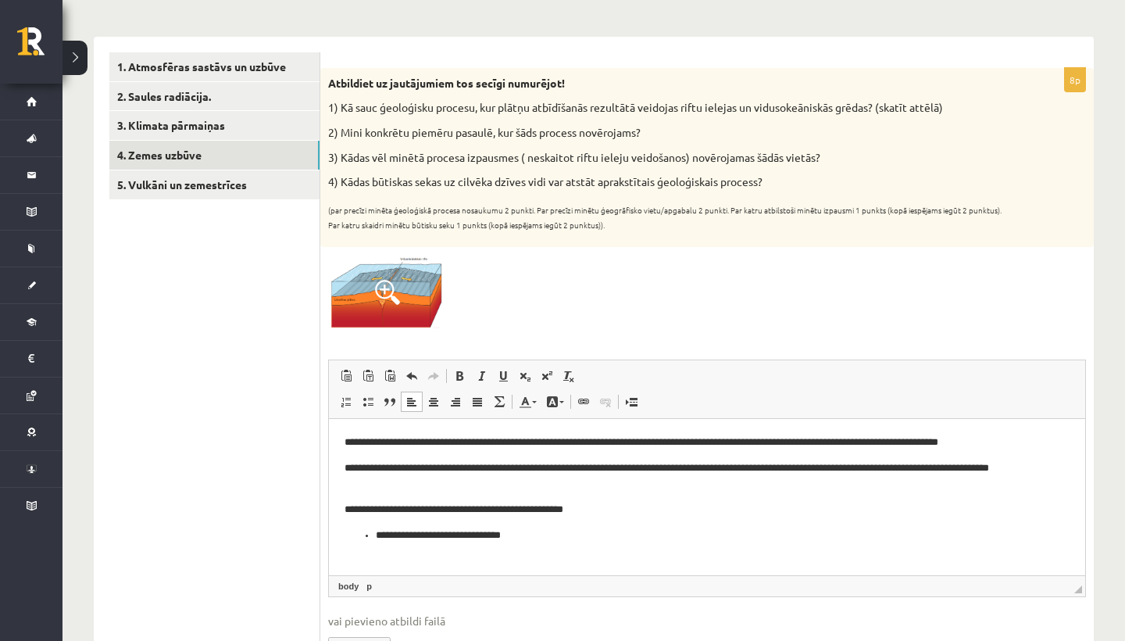
click at [378, 532] on p "**********" at bounding box center [707, 536] width 663 height 16
click at [783, 506] on p "**********" at bounding box center [707, 510] width 725 height 16
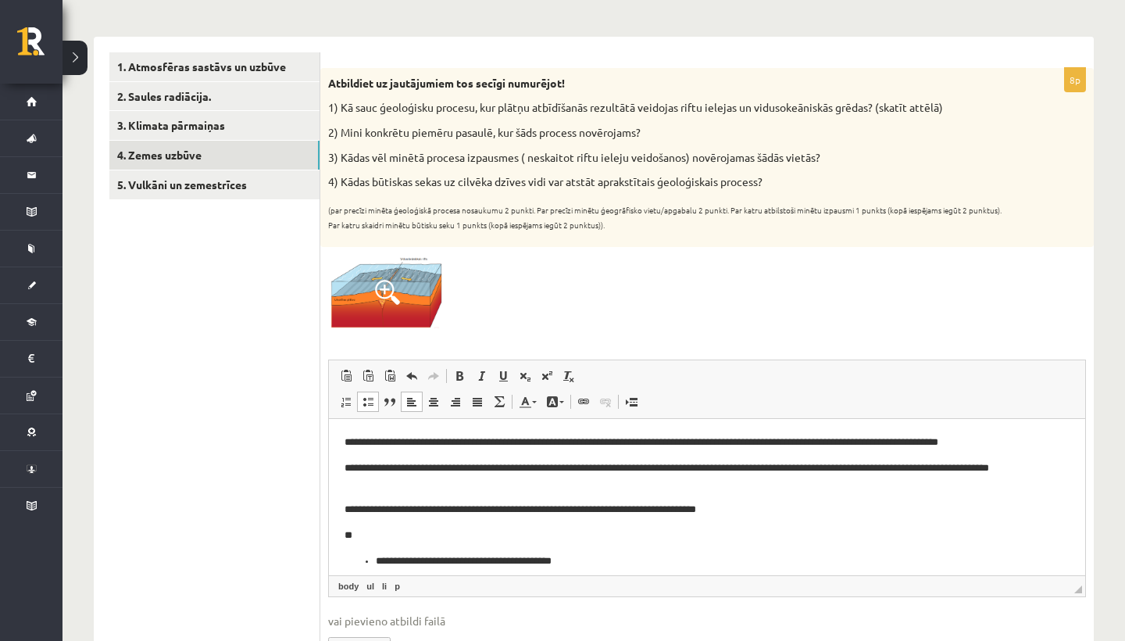
scroll to position [44, 0]
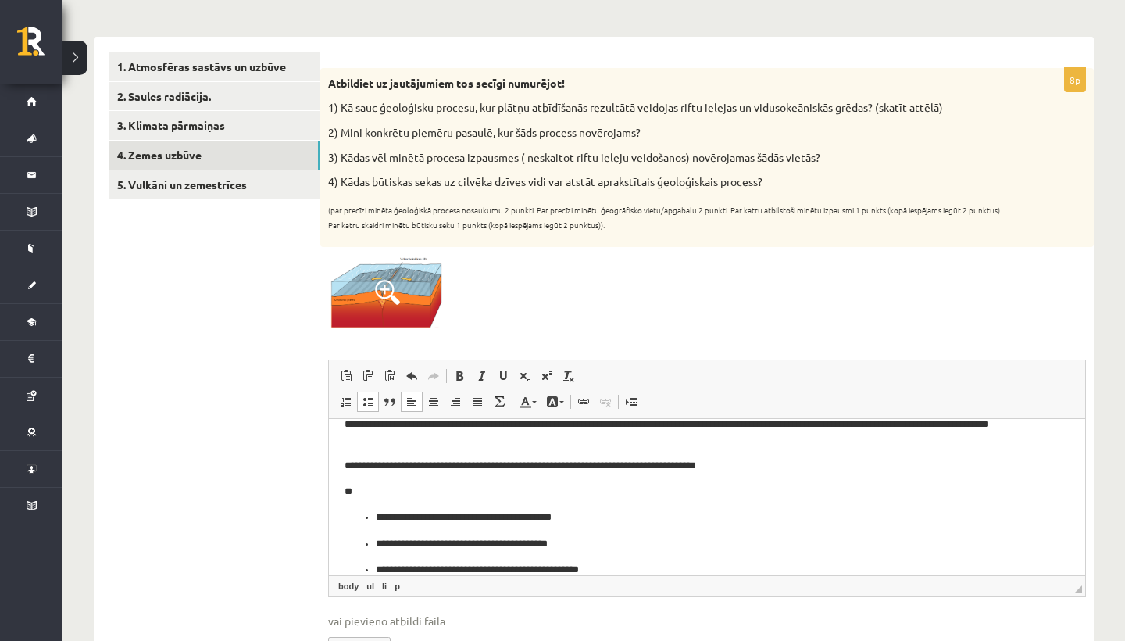
click at [376, 518] on p "**********" at bounding box center [707, 518] width 663 height 16
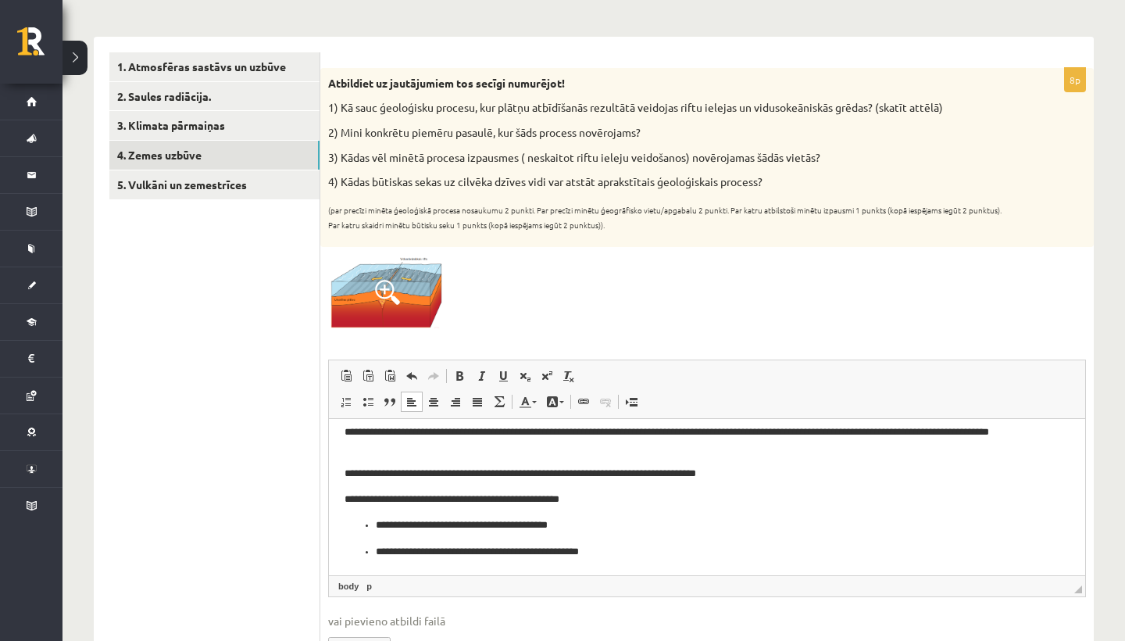
click at [375, 522] on ul "**********" at bounding box center [707, 538] width 725 height 42
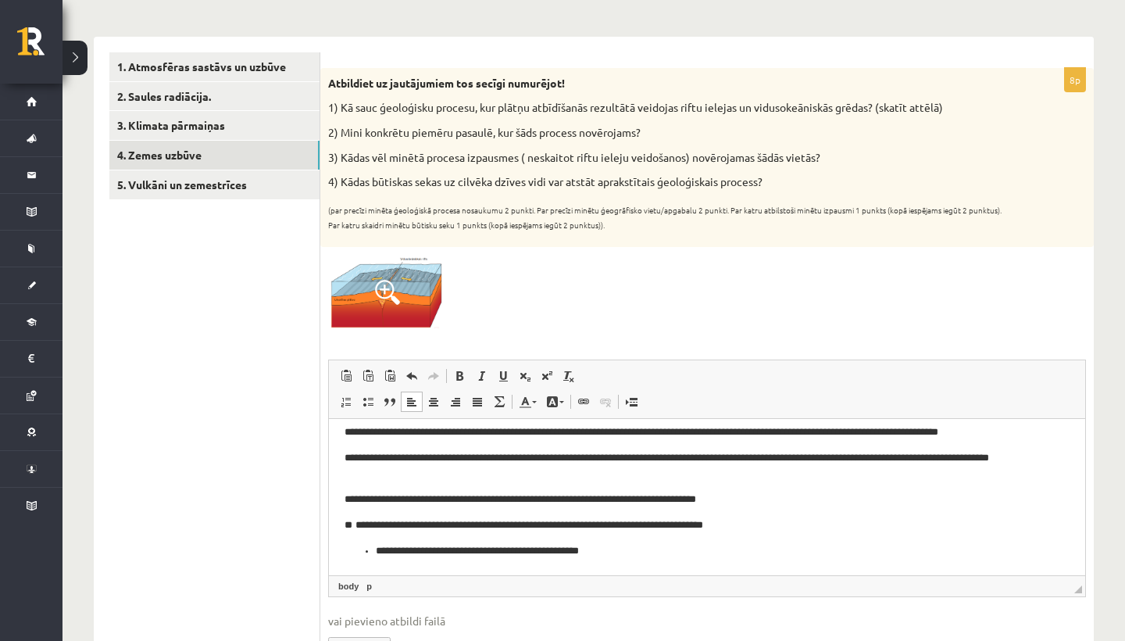
scroll to position [10, 0]
click at [378, 547] on p "**********" at bounding box center [707, 551] width 663 height 16
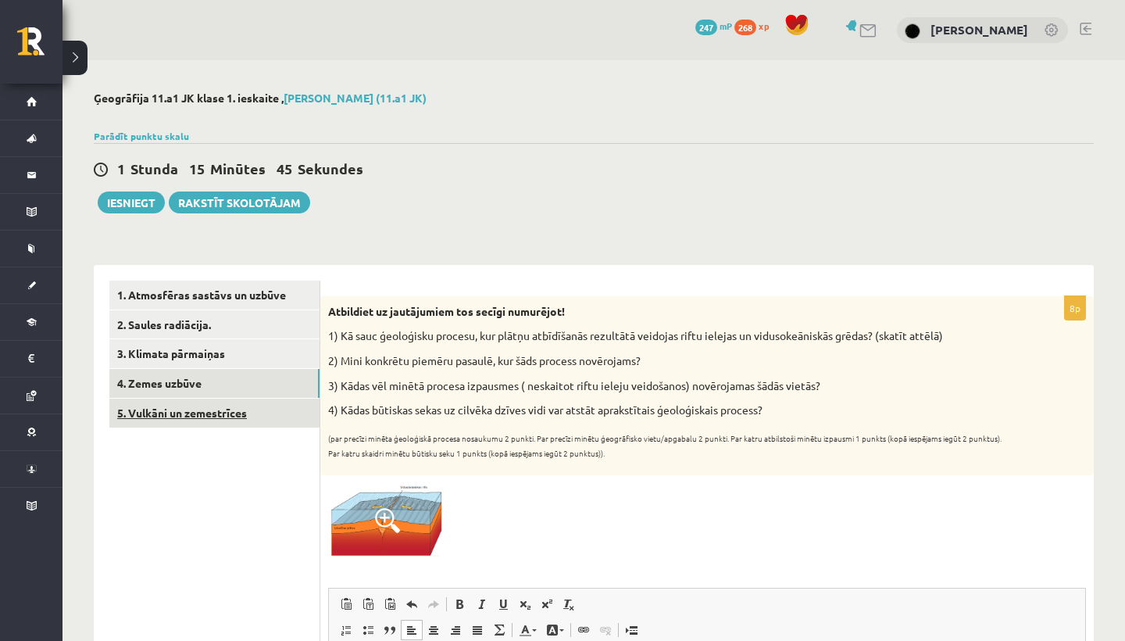
scroll to position [0, 0]
click at [299, 417] on link "5. Vulkāni un zemestrīces" at bounding box center [214, 413] width 210 height 29
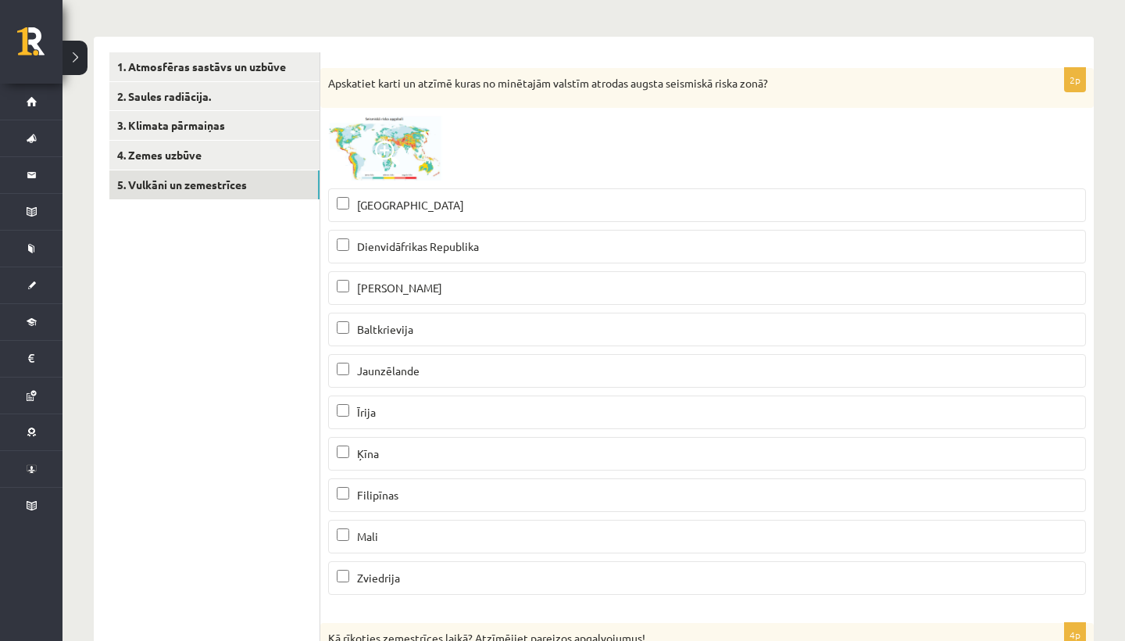
scroll to position [229, 0]
click at [406, 149] on img at bounding box center [386, 147] width 117 height 65
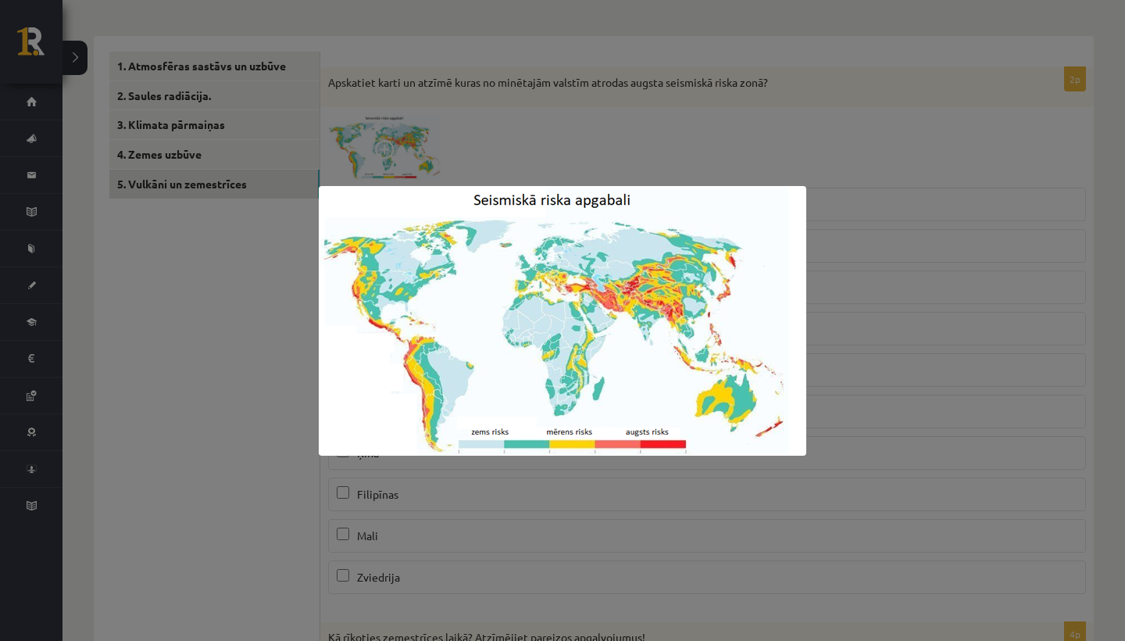
click at [943, 390] on div at bounding box center [562, 320] width 1125 height 641
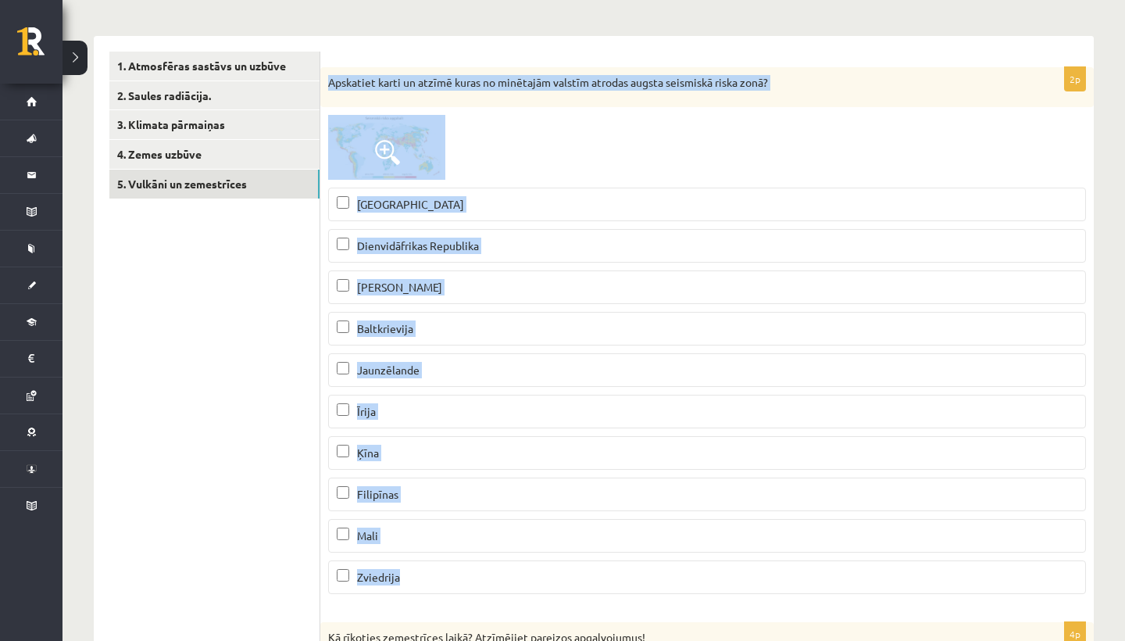
drag, startPoint x: 329, startPoint y: 84, endPoint x: 466, endPoint y: 580, distance: 514.1
click at [466, 580] on div "2p Apskatiet karti un atzīmē kuras no minētajām valstīm atrodas augsta seismisk…" at bounding box center [707, 337] width 774 height 540
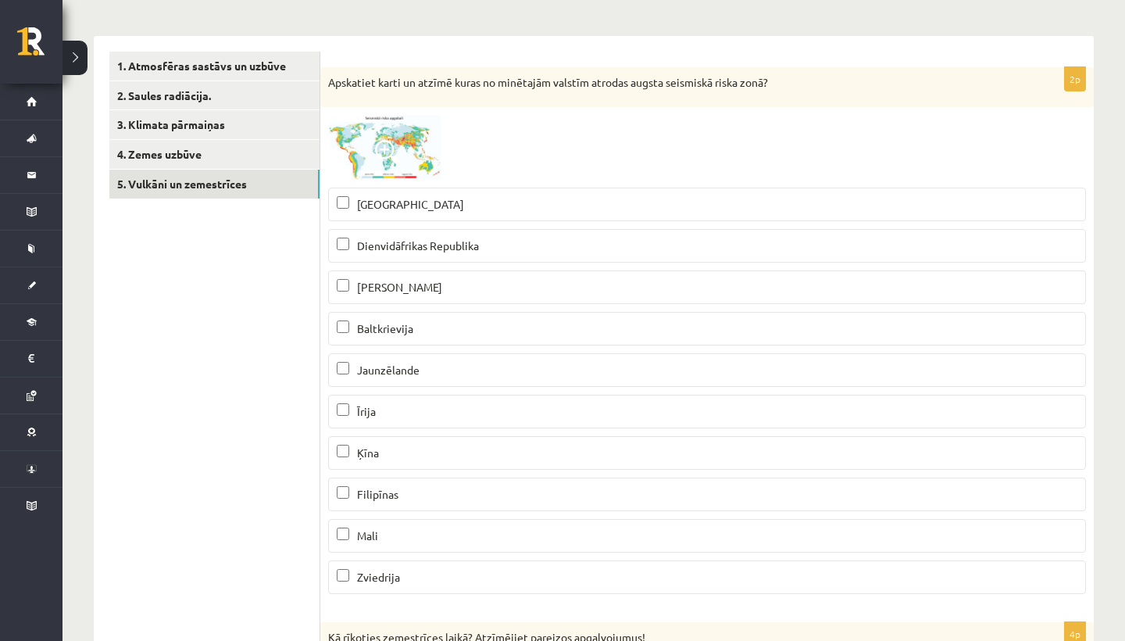
click at [443, 374] on p "Jaunzēlande" at bounding box center [707, 370] width 741 height 16
click at [438, 450] on p "Ķīna" at bounding box center [707, 453] width 741 height 16
click at [478, 495] on p "Filipīnas" at bounding box center [707, 494] width 741 height 16
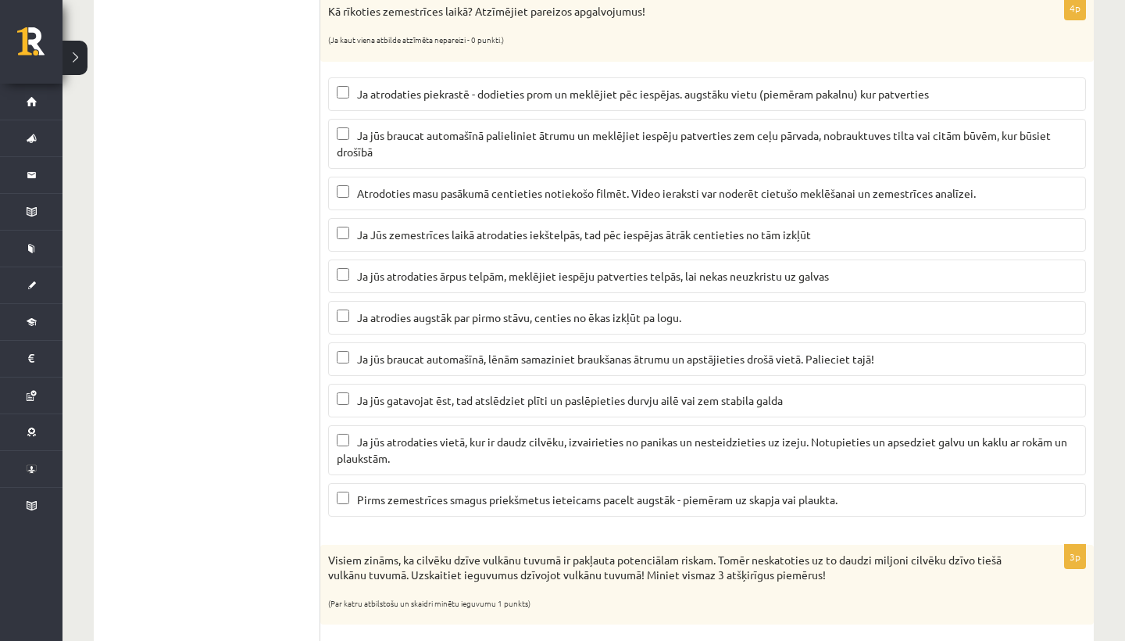
scroll to position [837, 0]
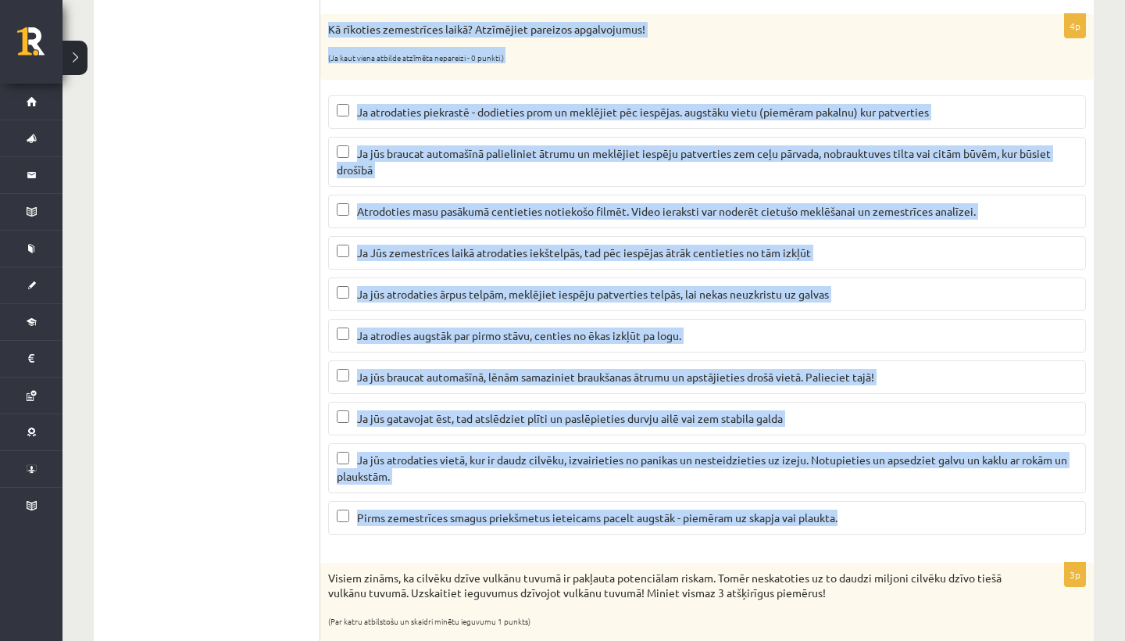
drag, startPoint x: 326, startPoint y: 27, endPoint x: 858, endPoint y: 522, distance: 727.2
click at [858, 522] on div "4p Kā rīkoties zemestrīces laikā? Atzīmējiet pareizos apgalvojumus! (Ja kaut vi…" at bounding box center [707, 280] width 774 height 532
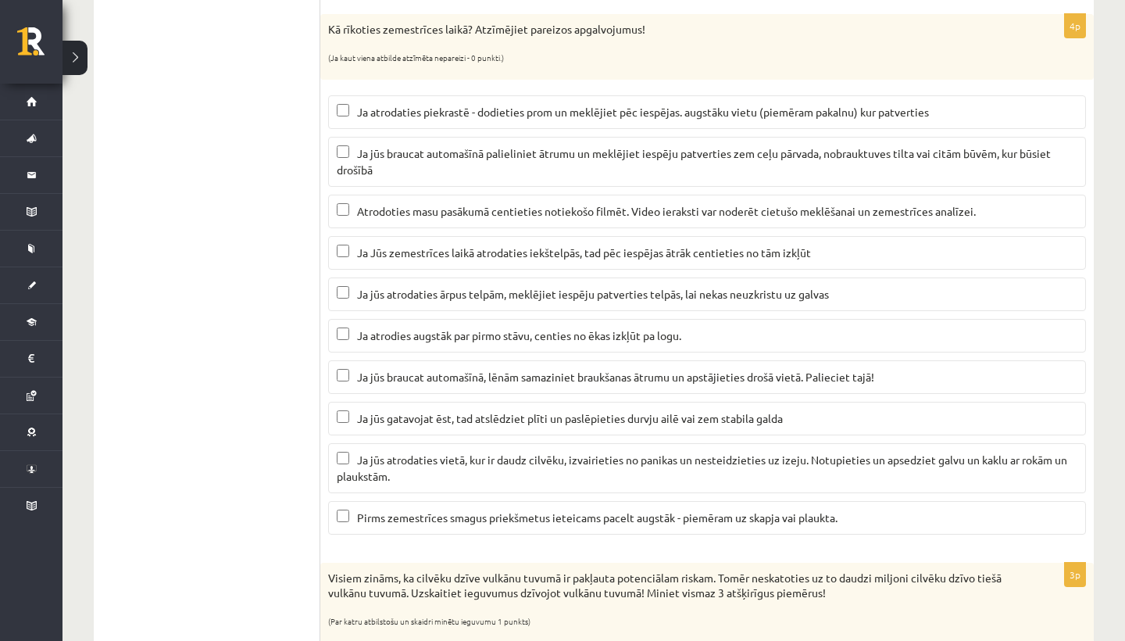
click at [302, 198] on ul "1. Atmosfēras sastāvs un uzbūve 2. Saules radiācija. 3. Klimata pārmaiņas 4. Ze…" at bounding box center [214, 423] width 211 height 1959
click at [449, 107] on span "Ja atrodaties piekrastē - dodieties prom un meklējiet pēc iespējas. augstāku vi…" at bounding box center [643, 112] width 572 height 14
click at [431, 165] on p "Ja jūs braucat automašīnā palieliniet ātrumu un meklējiet iespēju patverties ze…" at bounding box center [707, 161] width 741 height 33
click at [392, 171] on p "Ja jūs braucat automašīnā palieliniet ātrumu un meklējiet iespēju patverties ze…" at bounding box center [707, 161] width 741 height 33
click at [462, 376] on span "Ja jūs braucat automašīnā, lēnām samaziniet braukšanas ātrumu un apstājieties d…" at bounding box center [615, 377] width 517 height 14
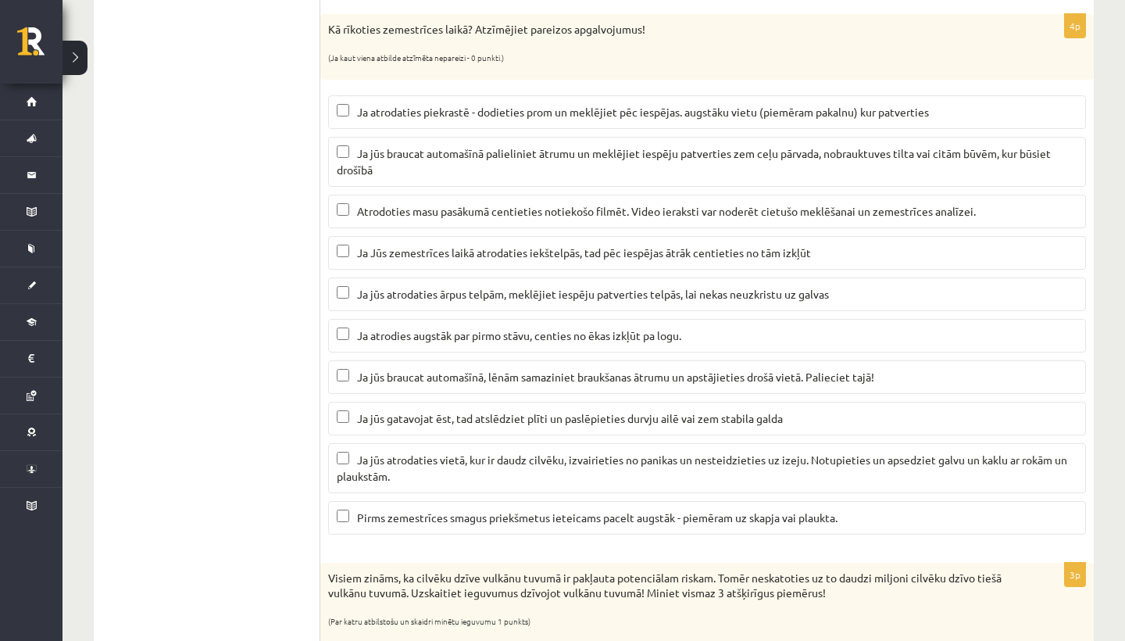
click at [446, 421] on span "Ja jūs gatavojat ēst, tad atslēdziet plīti un paslēpieties durvju ailē vai zem …" at bounding box center [570, 418] width 426 height 14
click at [471, 474] on p "Ja jūs atrodaties vietā, kur ir daudz cilvēku, izvairieties no panikas un neste…" at bounding box center [707, 468] width 741 height 33
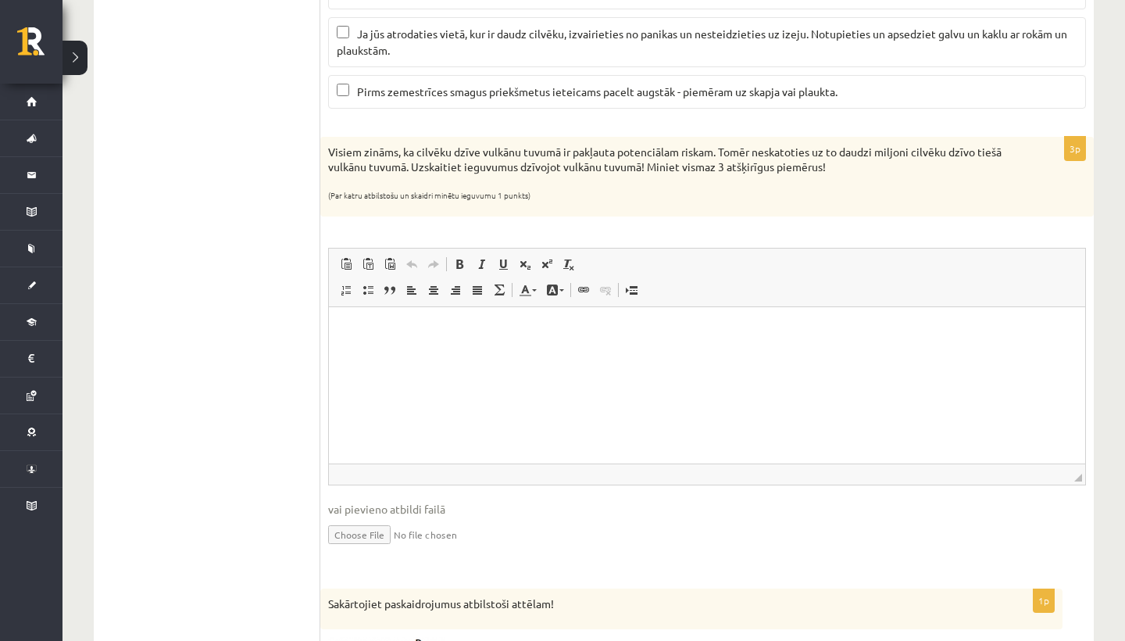
scroll to position [1261, 0]
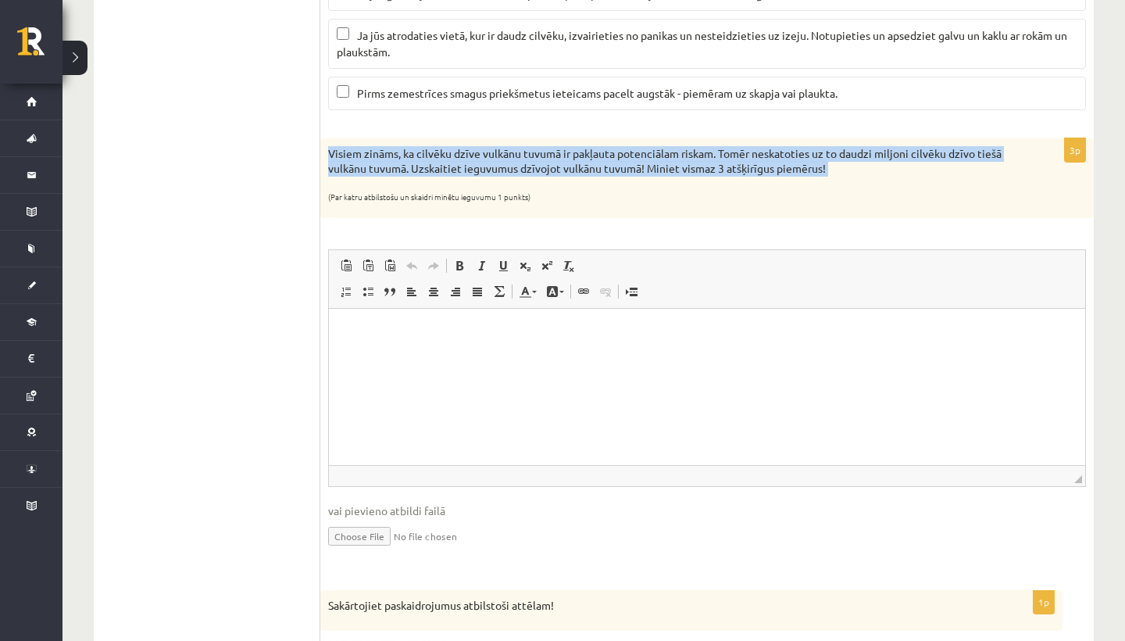
drag, startPoint x: 327, startPoint y: 147, endPoint x: 851, endPoint y: 181, distance: 524.7
click at [851, 181] on div "Visiem zināms, ka cilvēku dzīve vulkānu tuvumā ir pakļauta potenciālam riskam. …" at bounding box center [707, 178] width 774 height 81
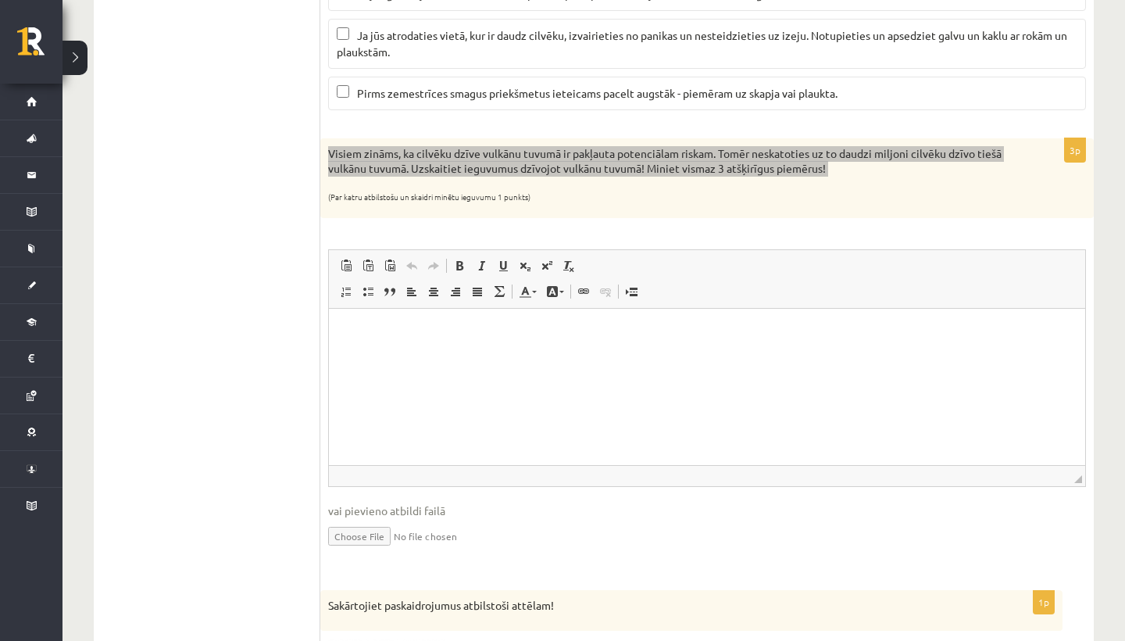
click at [384, 330] on p "Визуальный текстовый редактор, wiswyg-editor-user-answer-47024730705220" at bounding box center [707, 332] width 725 height 16
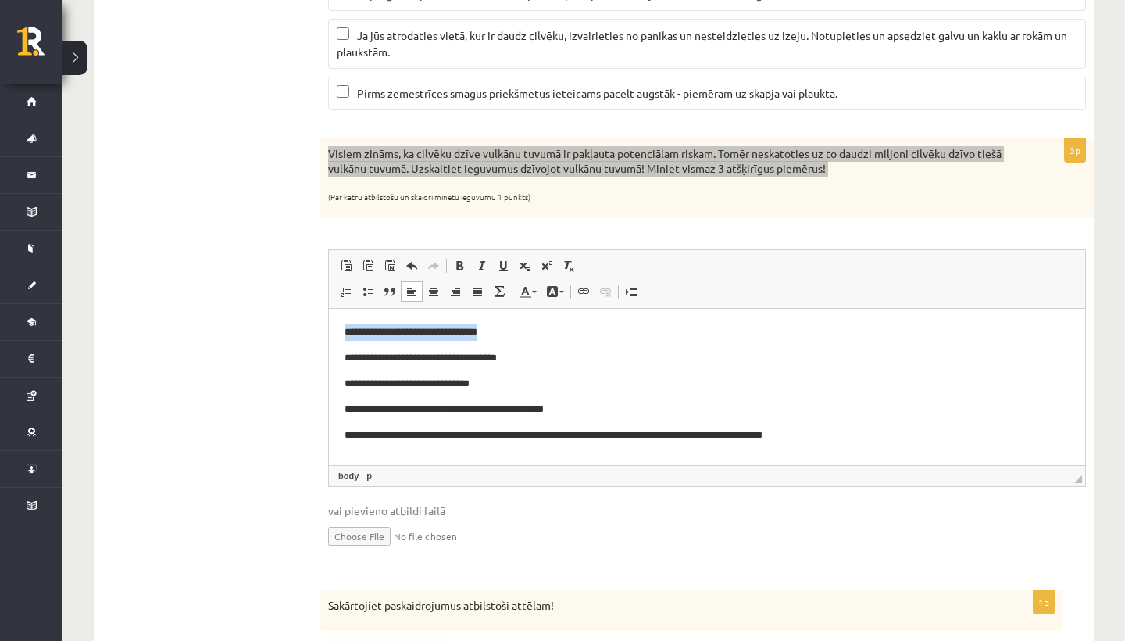
drag, startPoint x: 341, startPoint y: 329, endPoint x: 520, endPoint y: 331, distance: 179.0
click at [520, 331] on html "**********" at bounding box center [707, 384] width 757 height 150
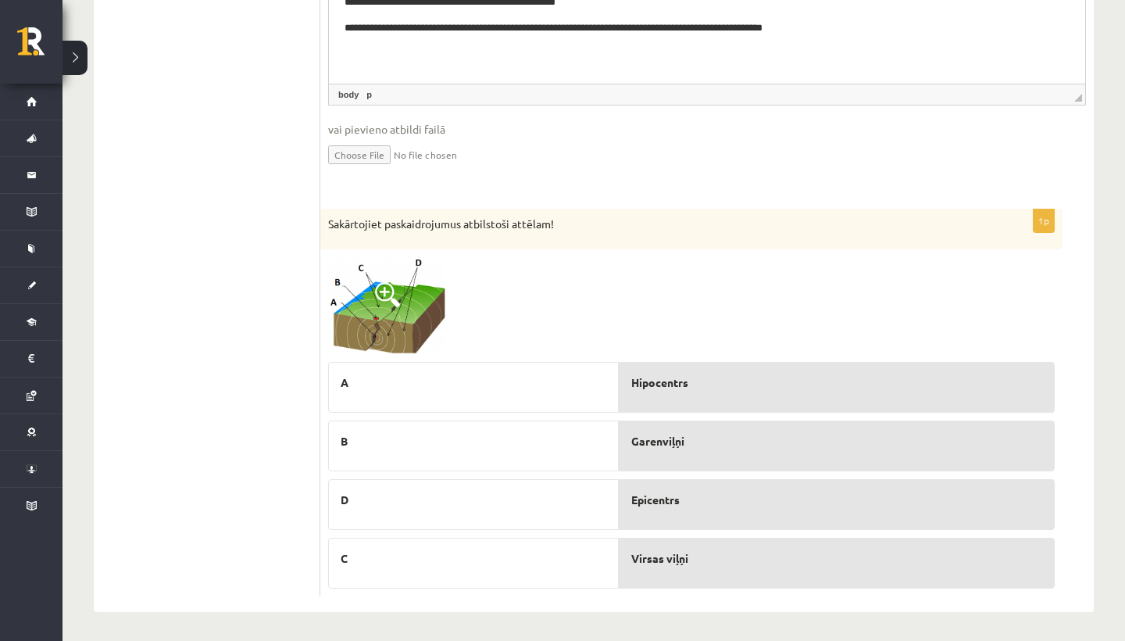
scroll to position [1642, 0]
click at [416, 318] on img at bounding box center [386, 307] width 117 height 98
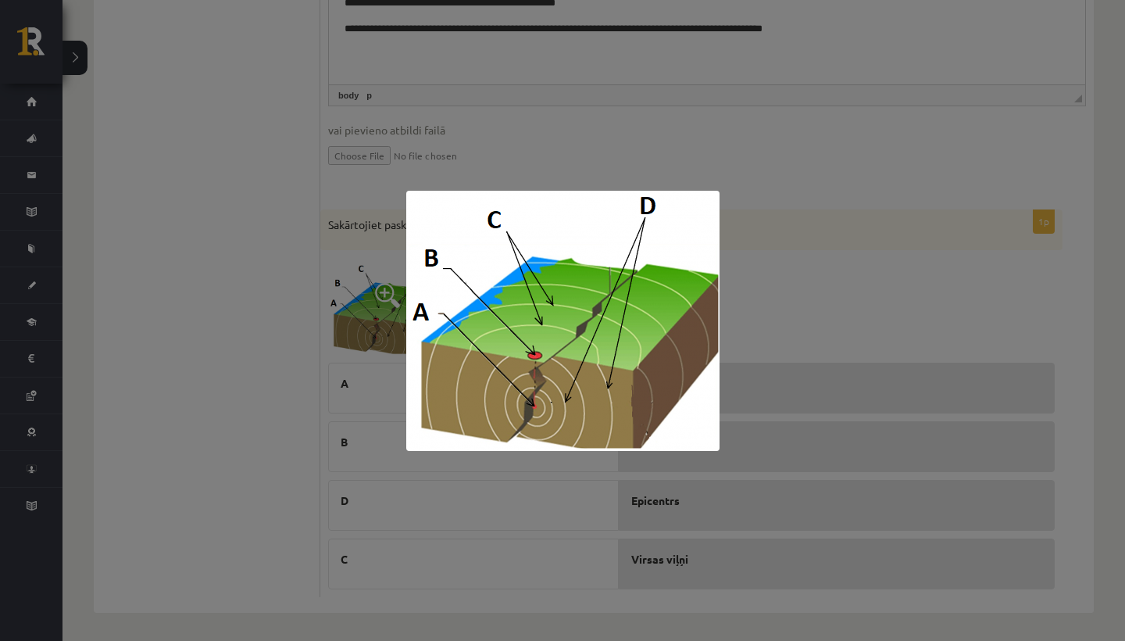
click at [798, 367] on div at bounding box center [562, 320] width 1125 height 641
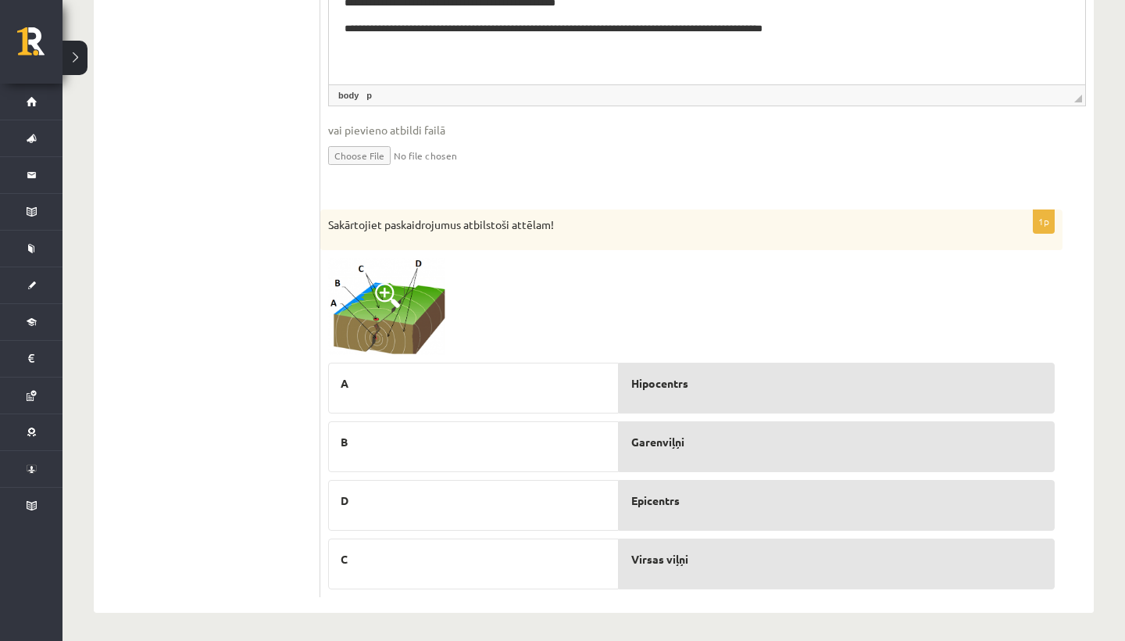
click at [374, 8] on p "**********" at bounding box center [707, 4] width 725 height 16
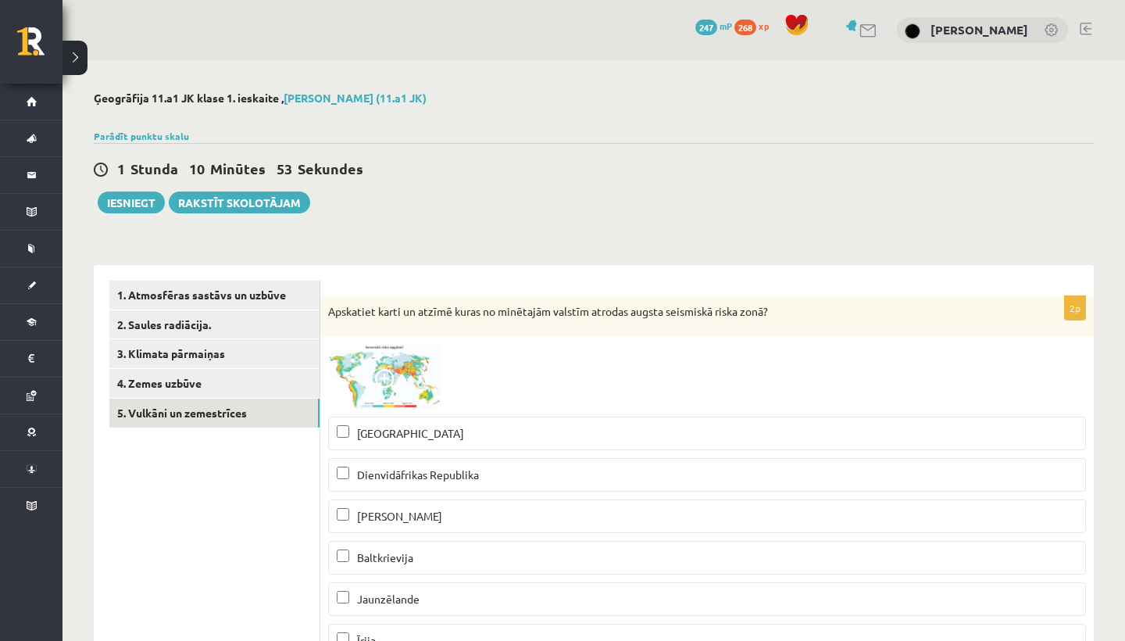
scroll to position [0, 0]
click at [138, 201] on button "Iesniegt" at bounding box center [131, 202] width 67 height 22
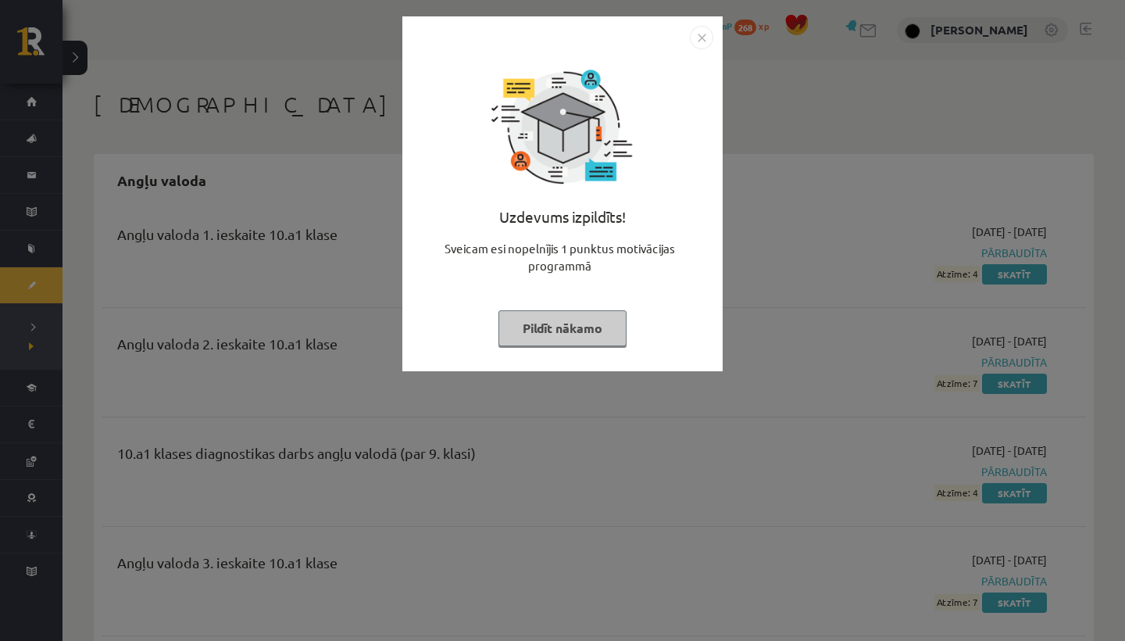
click at [561, 324] on button "Pildīt nākamo" at bounding box center [563, 328] width 128 height 36
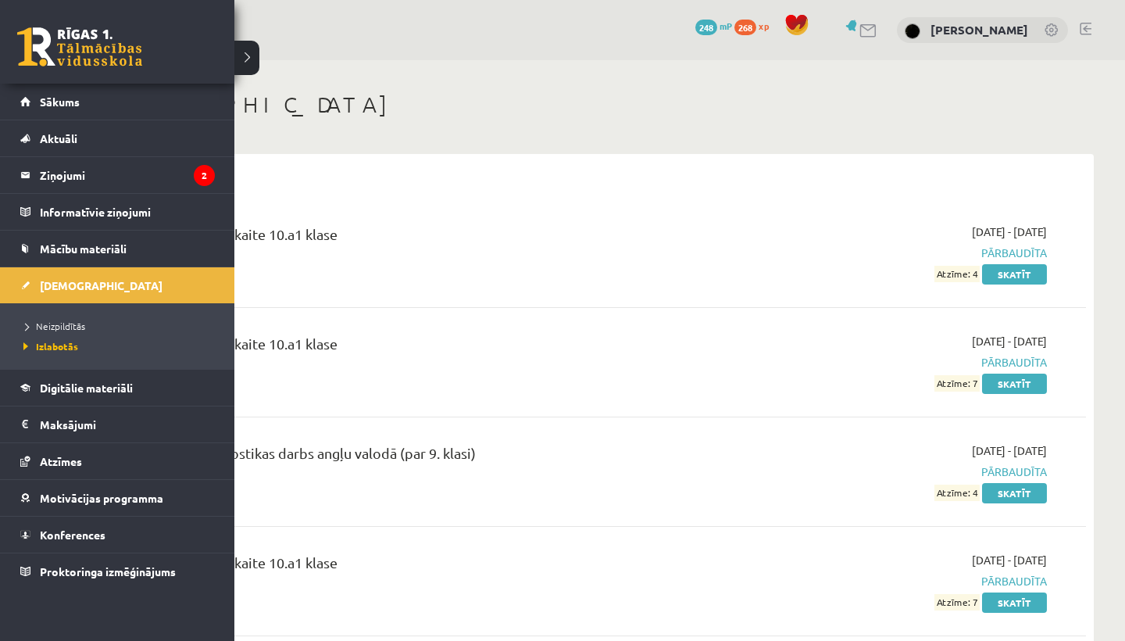
click at [44, 53] on link at bounding box center [79, 46] width 125 height 39
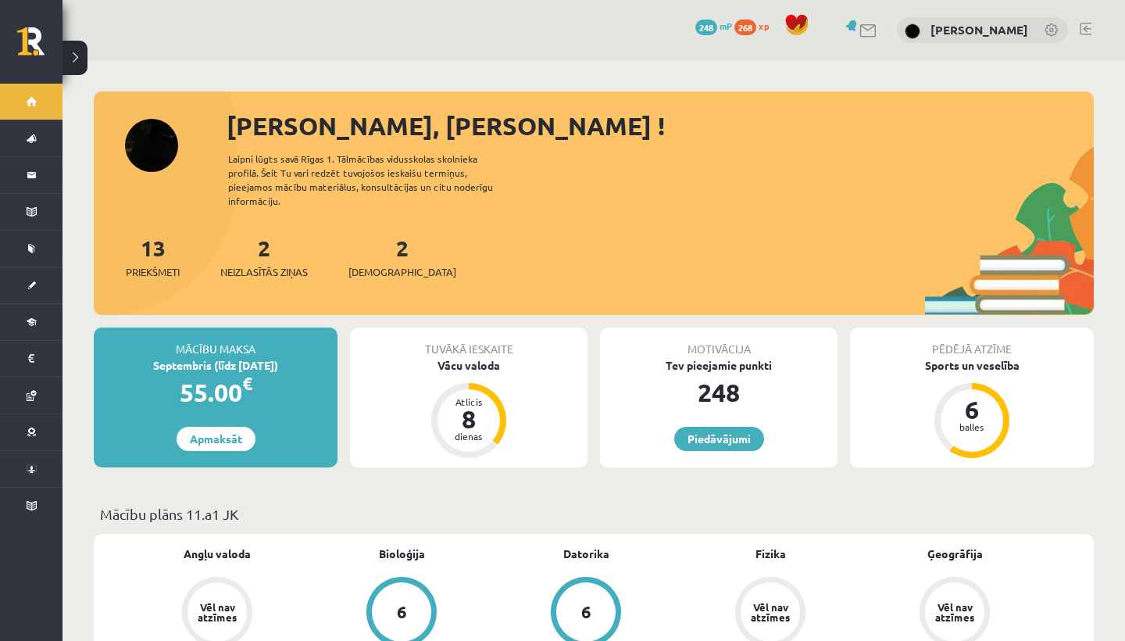
click at [385, 245] on div "2 Ieskaites" at bounding box center [403, 255] width 108 height 48
click at [377, 264] on span "[DEMOGRAPHIC_DATA]" at bounding box center [403, 272] width 108 height 16
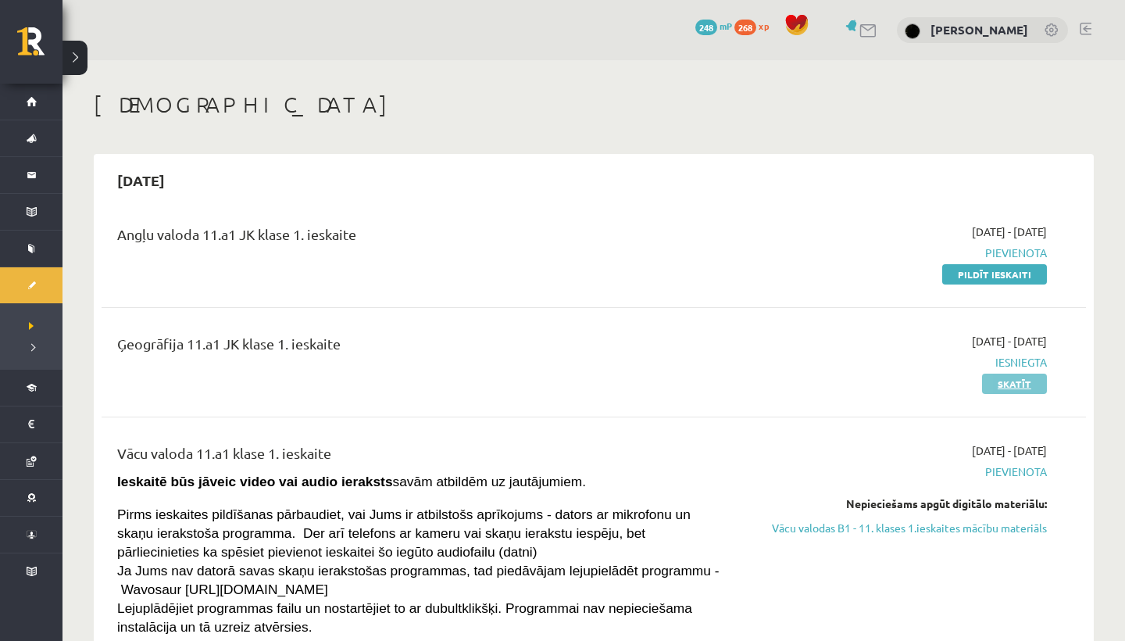
click at [1006, 377] on link "Skatīt" at bounding box center [1014, 384] width 65 height 20
